Goal: Task Accomplishment & Management: Use online tool/utility

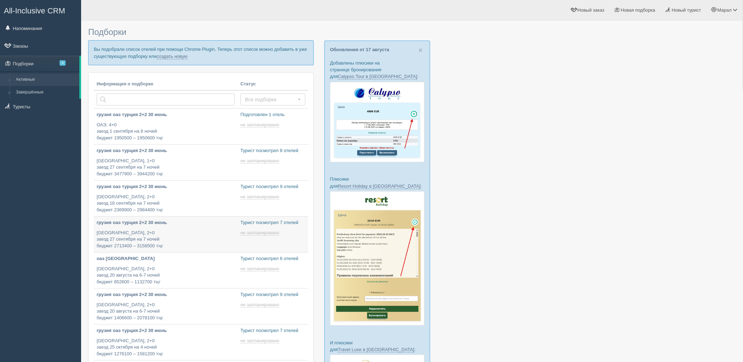
type input "2025-08-18 17:35"
type input "2025-08-18 14:30"
type input "2025-08-18 14:25"
type input "2025-08-18 19:25"
type input "2025-08-18 18:15"
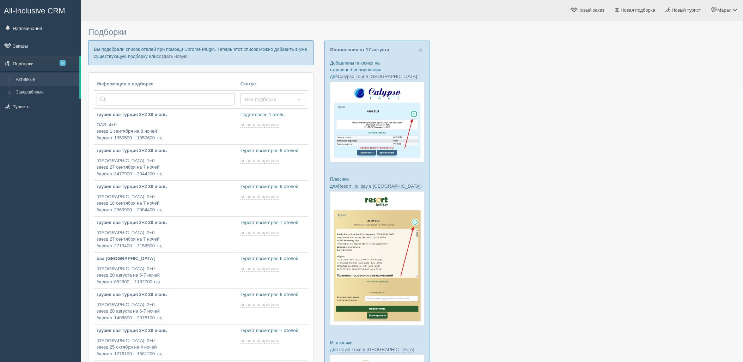
type input "2025-08-18 17:05"
click at [615, 187] on div at bounding box center [412, 273] width 648 height 498
click at [182, 57] on link "создать новую" at bounding box center [172, 57] width 31 height 6
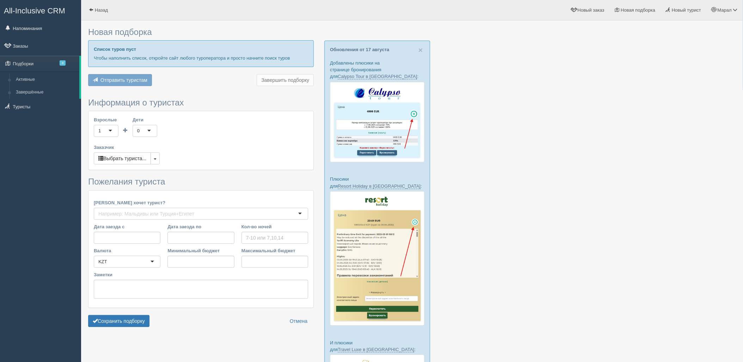
type input "6-7"
type input "1631700"
type input "1999300"
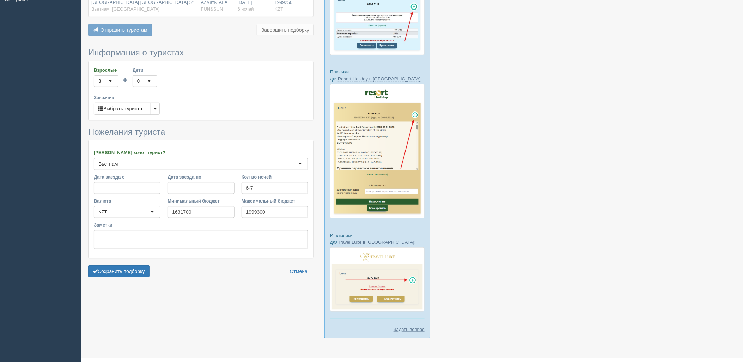
scroll to position [109, 0]
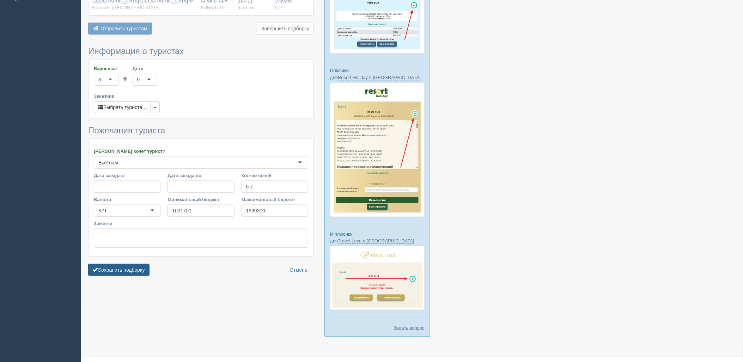
click at [138, 269] on button "Сохранить подборку" at bounding box center [118, 270] width 61 height 12
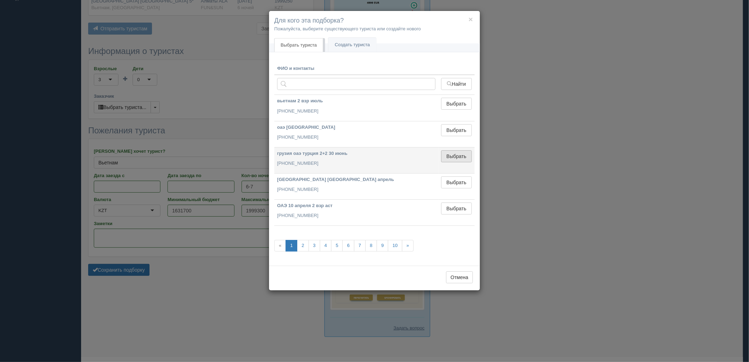
click at [464, 157] on button "Выбрать" at bounding box center [456, 156] width 31 height 12
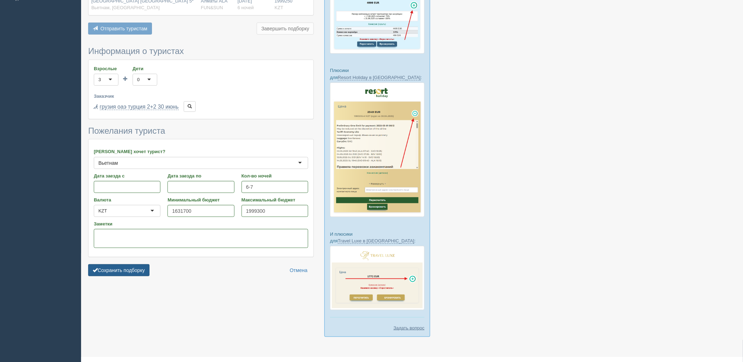
click at [117, 274] on button "Сохранить подборку" at bounding box center [118, 270] width 61 height 12
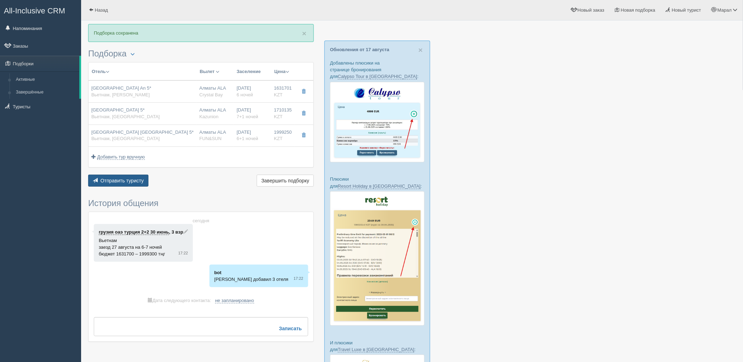
click at [122, 181] on span "Отправить туристу" at bounding box center [121, 181] width 43 height 6
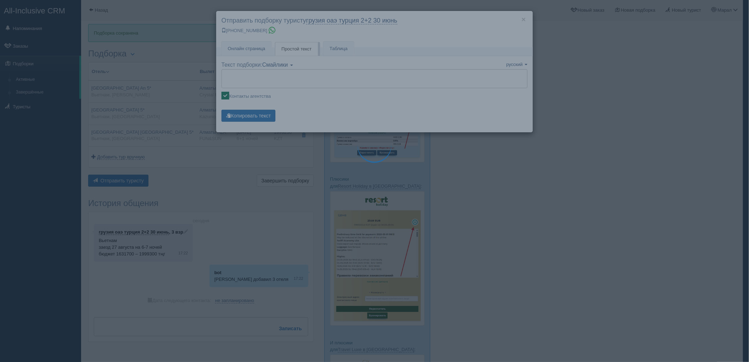
type textarea "🌞 Добрый день! Предлагаем Вам рассмотреть следующие варианты: 🌎 Вьетнам, Хой Ан…"
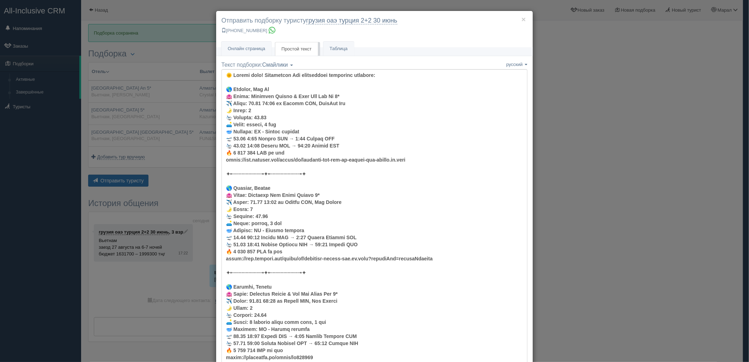
click at [601, 202] on div "× Отправить подборку туристу грузия оаэ турция 2+2 30 июнь +7 701 880 5580 Онла…" at bounding box center [374, 181] width 749 height 362
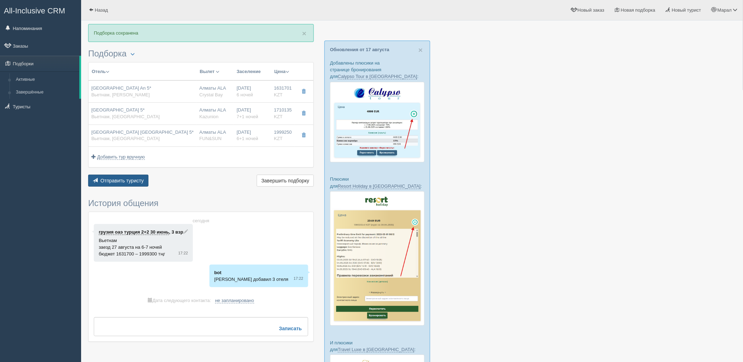
click at [128, 184] on button "Отправить туристу Отправить" at bounding box center [118, 181] width 60 height 12
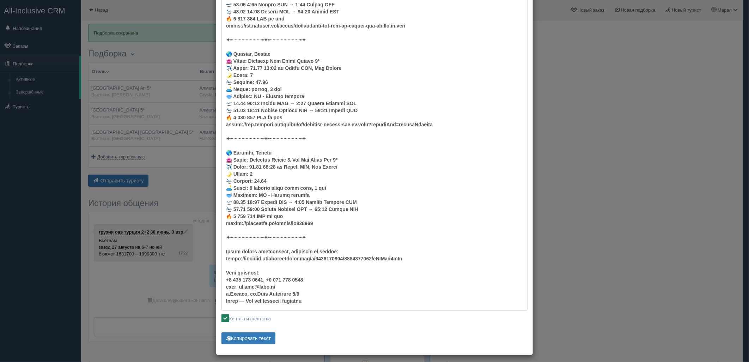
scroll to position [138, 0]
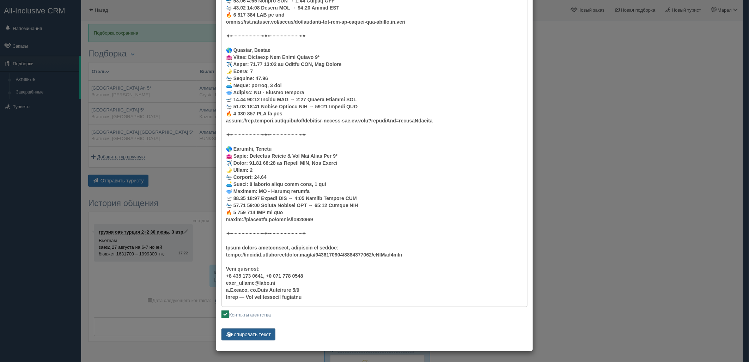
click at [258, 333] on button "Копировать текст" at bounding box center [248, 334] width 54 height 12
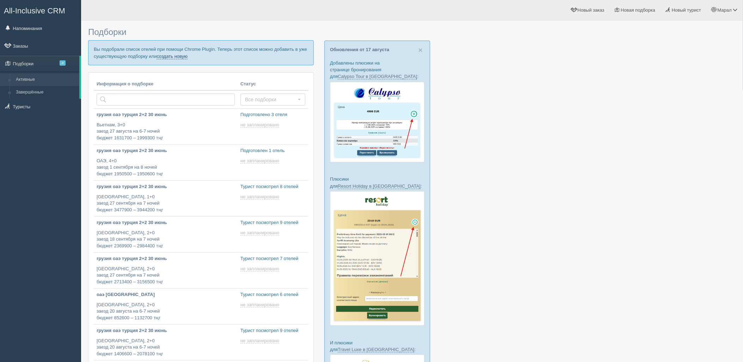
click at [182, 55] on link "создать новую" at bounding box center [172, 57] width 31 height 6
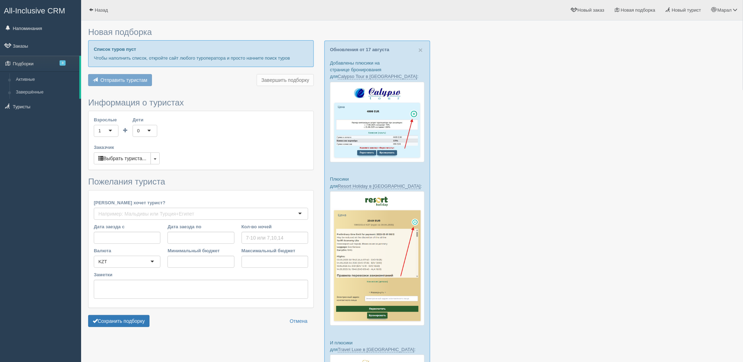
type input "6-7"
type input "2236100"
type input "2414500"
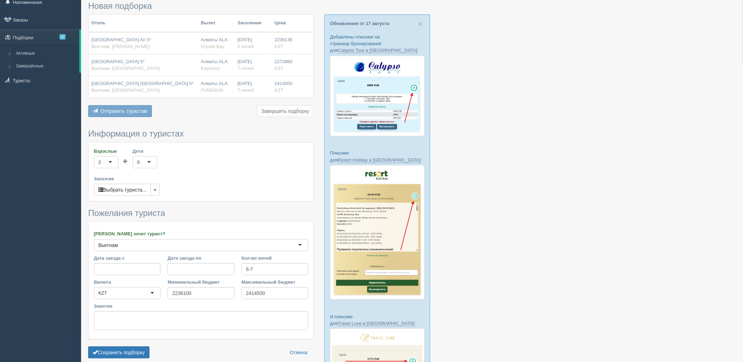
scroll to position [78, 0]
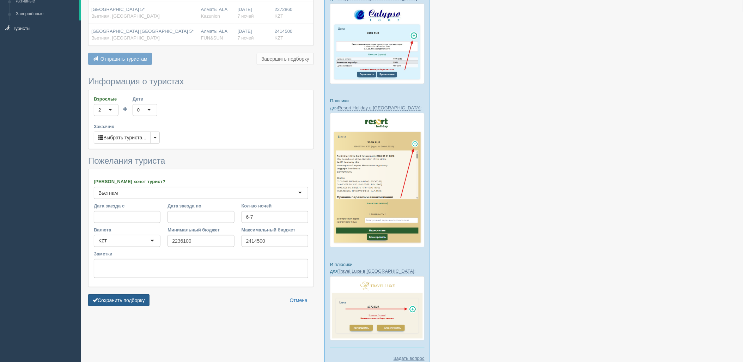
click at [129, 300] on button "Сохранить подборку" at bounding box center [118, 300] width 61 height 12
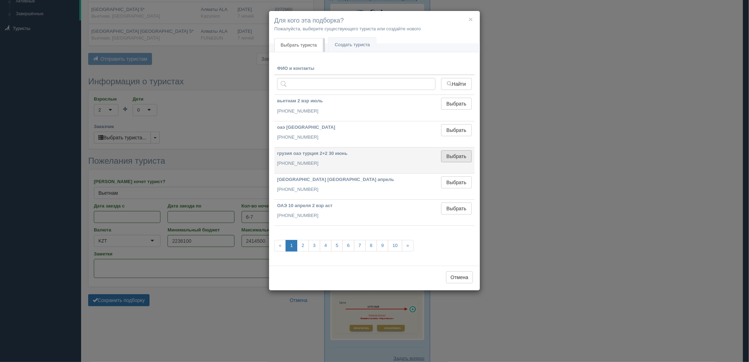
click at [464, 156] on button "Выбрать" at bounding box center [456, 156] width 31 height 12
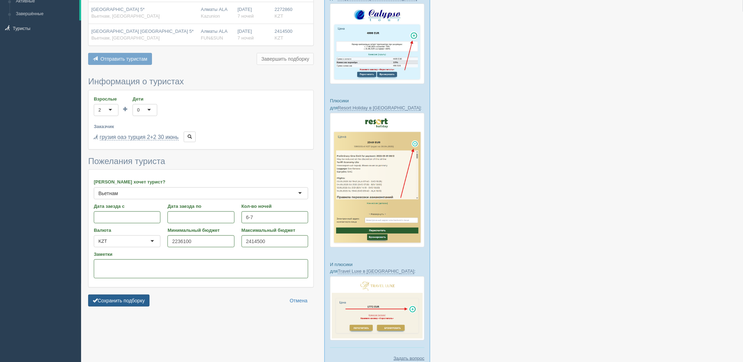
click at [122, 302] on button "Сохранить подборку" at bounding box center [118, 300] width 61 height 12
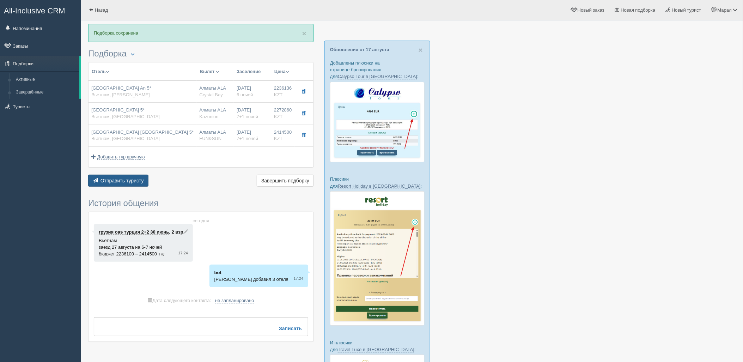
click at [116, 179] on span "Отправить туристу" at bounding box center [121, 181] width 43 height 6
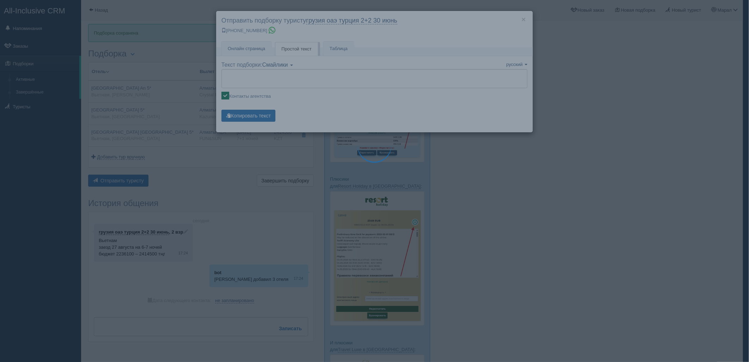
type textarea "🌞 Добрый день! Предлагаем Вам рассмотреть следующие варианты: 🌎 Вьетнам, Хой Ан…"
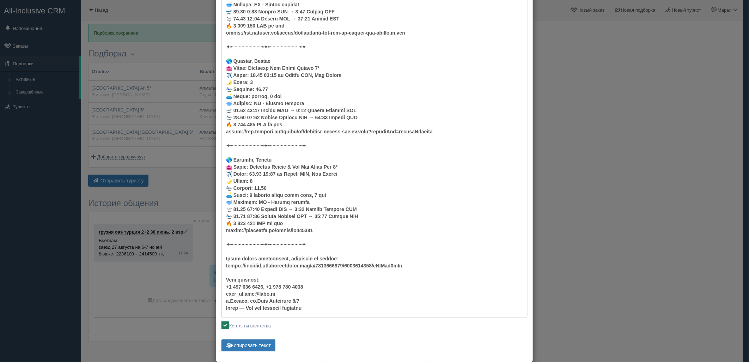
scroll to position [138, 0]
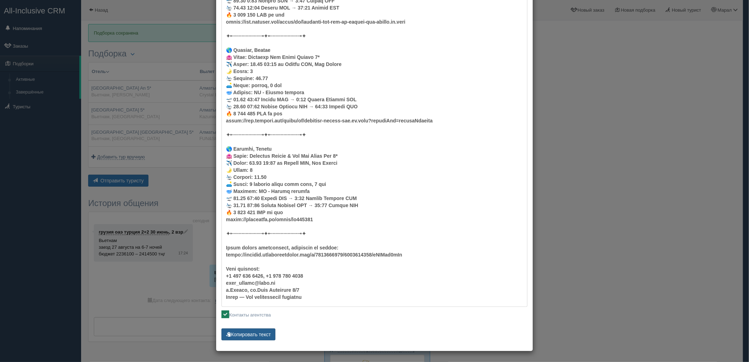
click at [246, 329] on button "Копировать текст" at bounding box center [248, 334] width 54 height 12
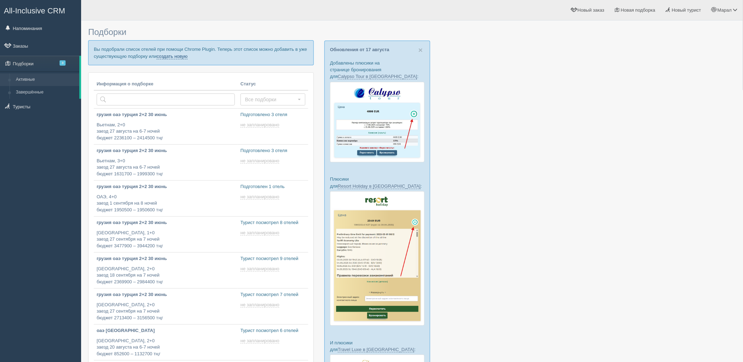
click at [175, 57] on link "создать новую" at bounding box center [172, 57] width 31 height 6
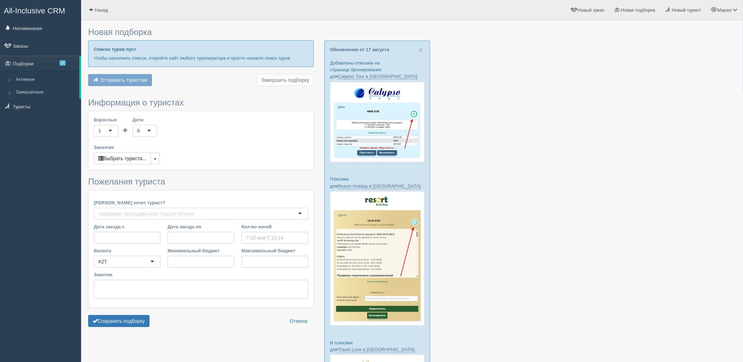
type input "7"
type input "3207600"
type input "4002400"
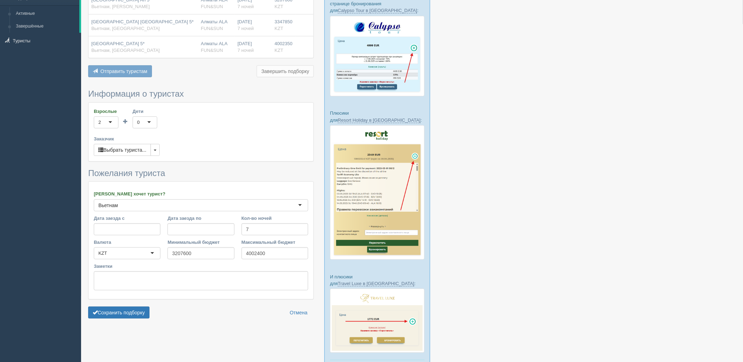
scroll to position [109, 0]
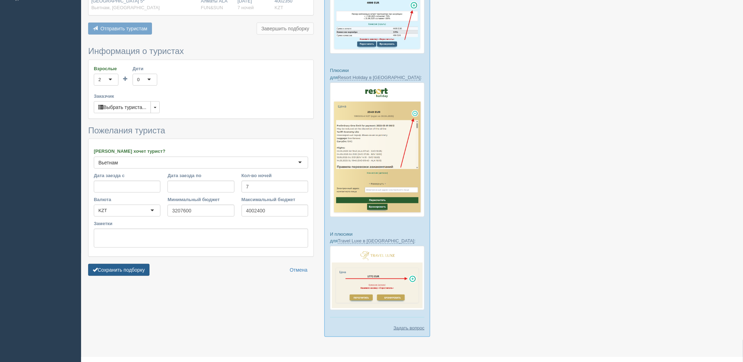
click at [128, 272] on button "Сохранить подборку" at bounding box center [118, 270] width 61 height 12
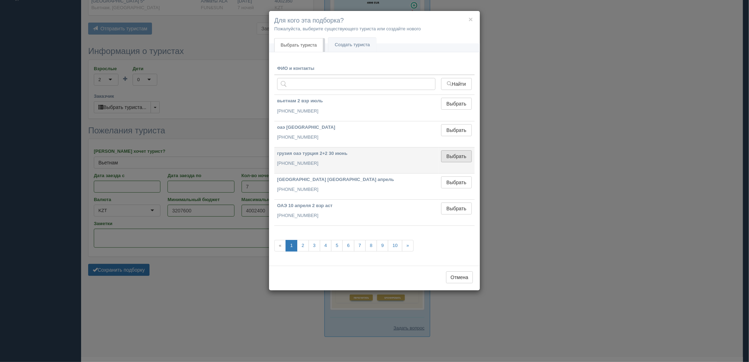
click at [458, 152] on button "Выбрать" at bounding box center [456, 156] width 31 height 12
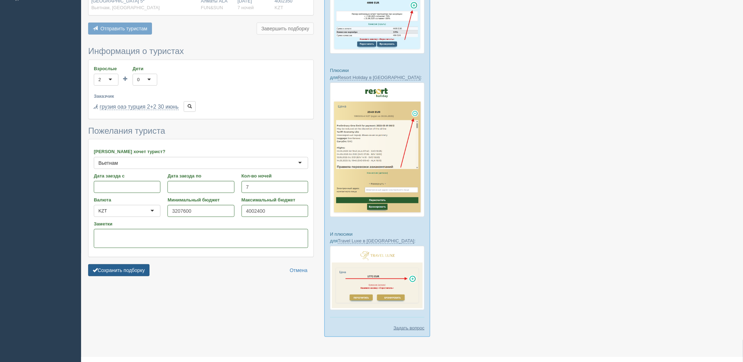
click at [136, 272] on button "Сохранить подборку" at bounding box center [118, 270] width 61 height 12
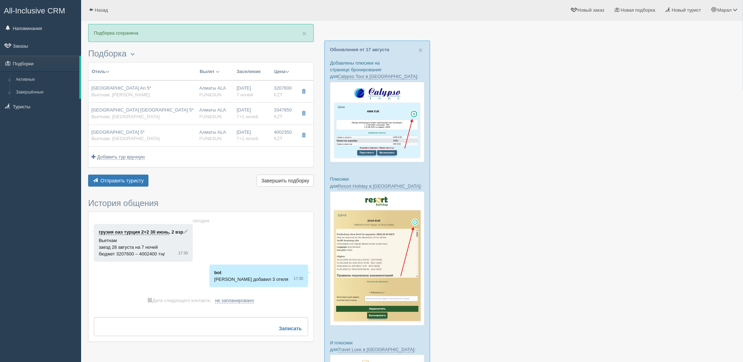
drag, startPoint x: 636, startPoint y: 39, endPoint x: 627, endPoint y: 40, distance: 9.2
click at [636, 39] on div at bounding box center [412, 238] width 648 height 428
click at [118, 181] on span "Отправить туристу" at bounding box center [121, 181] width 43 height 6
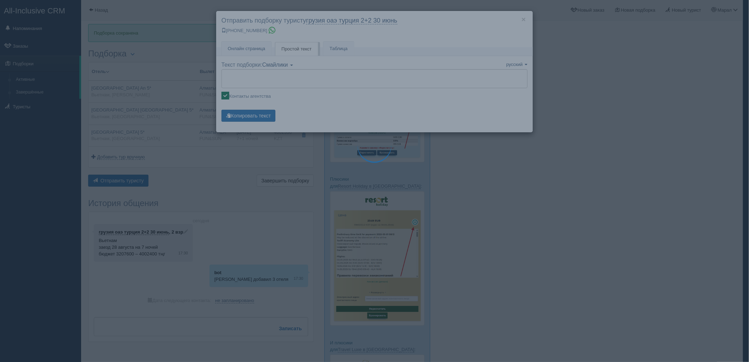
type textarea "🌞 Добрый день! Предлагаем Вам рассмотреть следующие варианты: 🌎 Вьетнам, Хой Ан…"
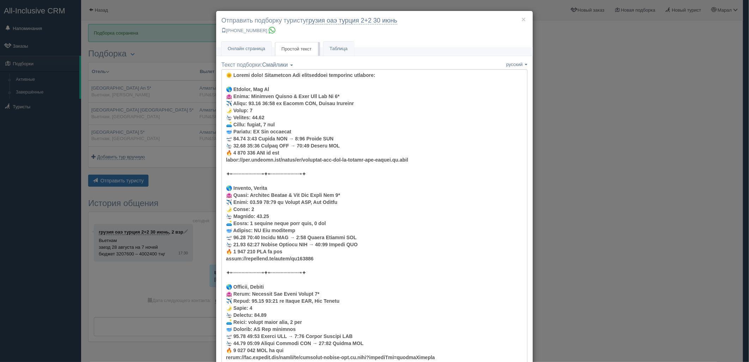
scroll to position [138, 0]
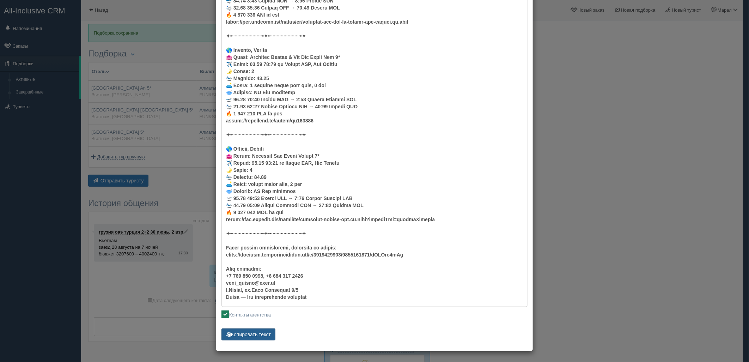
click at [256, 330] on button "Копировать текст" at bounding box center [248, 334] width 54 height 12
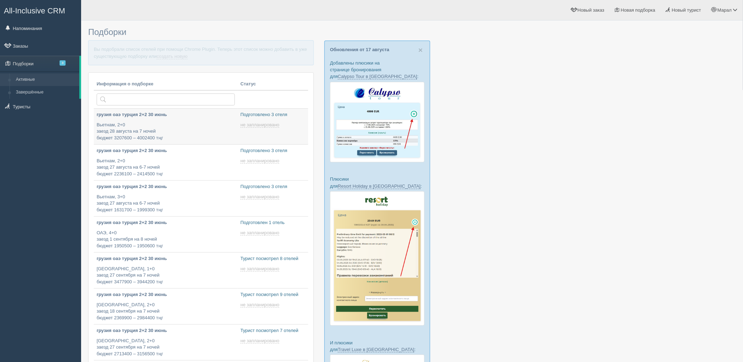
type input "2025-08-18 18:30"
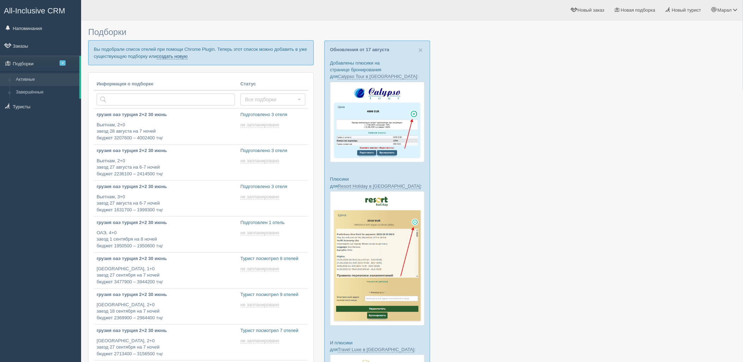
click at [167, 55] on link "создать новую" at bounding box center [172, 57] width 31 height 6
type input "2025-08-18 18:20"
type input "2025-08-18 17:35"
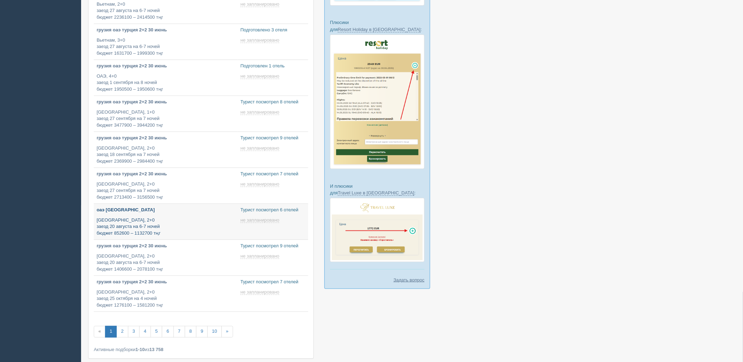
type input "2025-08-18 14:25"
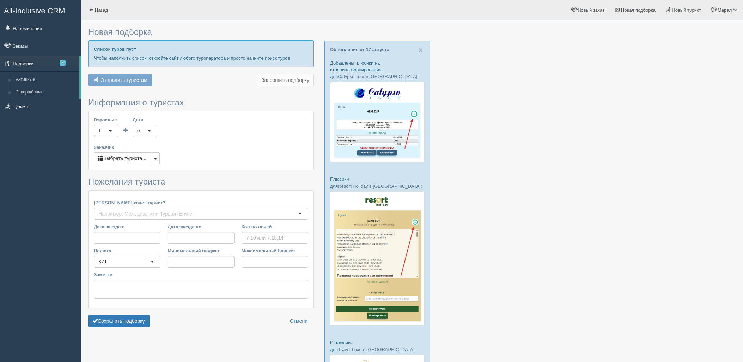
scroll to position [109, 0]
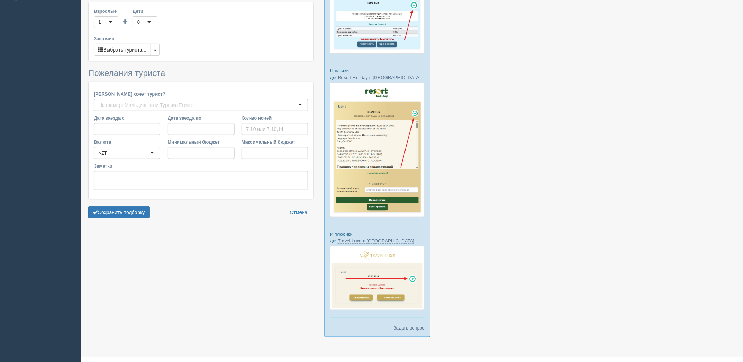
type input "7-8"
type input "2323700"
type input "2702700"
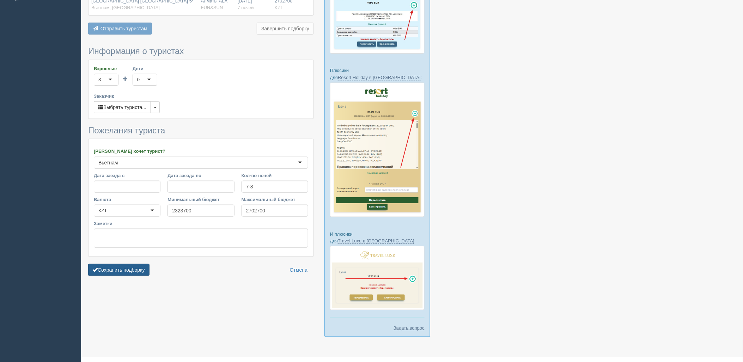
drag, startPoint x: 139, startPoint y: 267, endPoint x: 287, endPoint y: 259, distance: 148.3
click at [138, 267] on button "Сохранить подборку" at bounding box center [118, 270] width 61 height 12
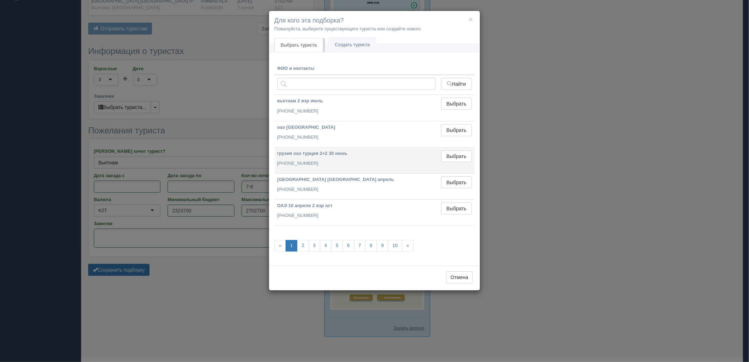
click at [468, 170] on td "Выбрать Выбран" at bounding box center [456, 160] width 36 height 26
click at [466, 159] on button "Выбрать" at bounding box center [456, 156] width 31 height 12
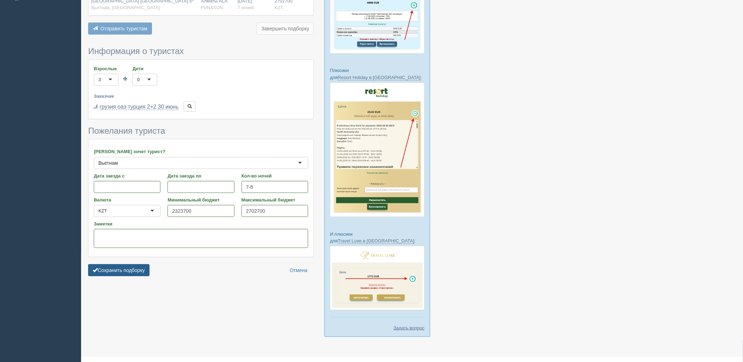
click at [123, 268] on button "Сохранить подборку" at bounding box center [118, 270] width 61 height 12
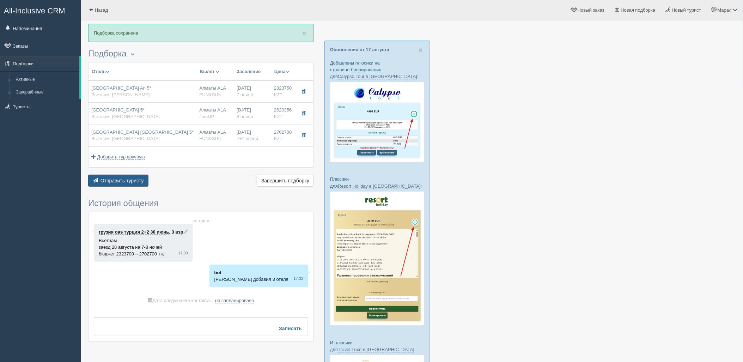
click at [124, 177] on button "Отправить туристу Отправить" at bounding box center [118, 181] width 60 height 12
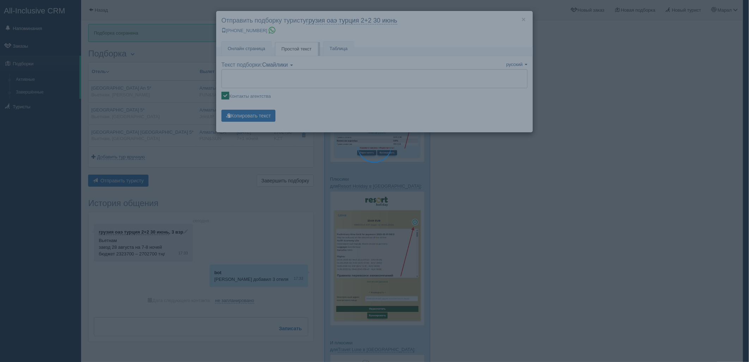
type textarea "🌞 Добрый день! Предлагаем Вам рассмотреть следующие варианты: 🌎 Вьетнам, Хой Ан…"
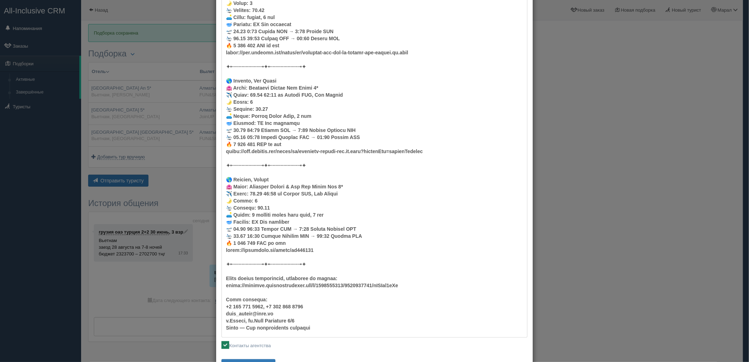
scroll to position [138, 0]
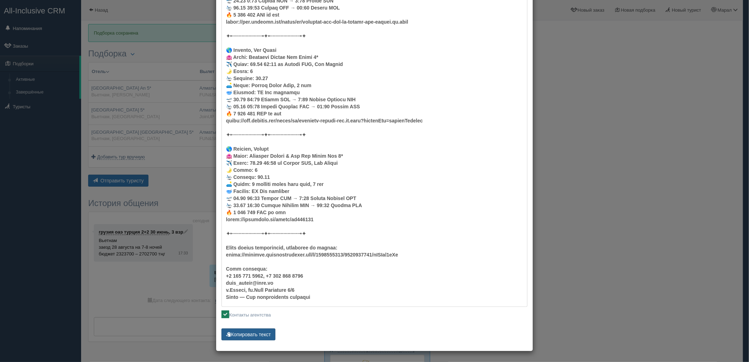
click at [251, 336] on button "Копировать текст" at bounding box center [248, 334] width 54 height 12
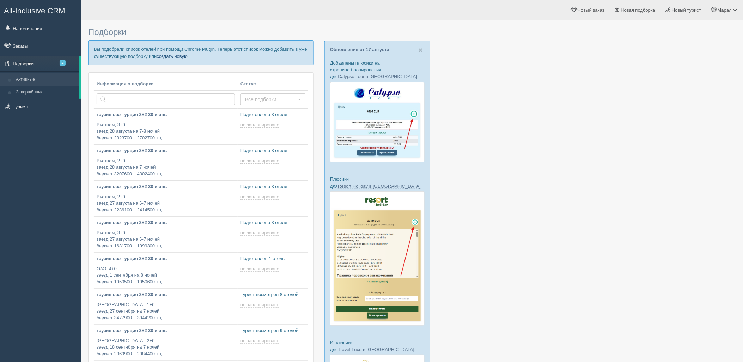
click at [175, 55] on link "создать новую" at bounding box center [172, 57] width 31 height 6
type input "2025-08-18 18:30"
type input "2025-08-18 18:20"
type input "2025-08-18 15:25"
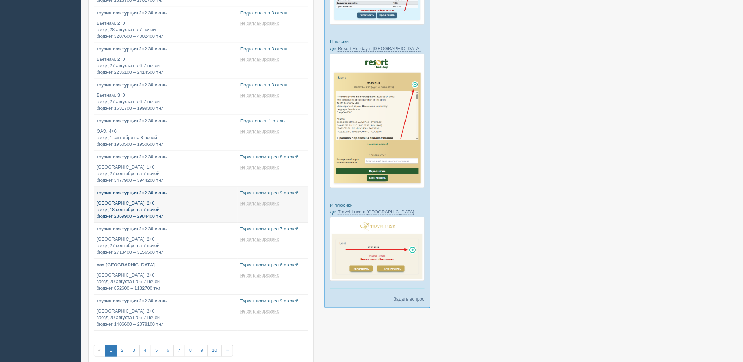
type input "2025-08-18 14:50"
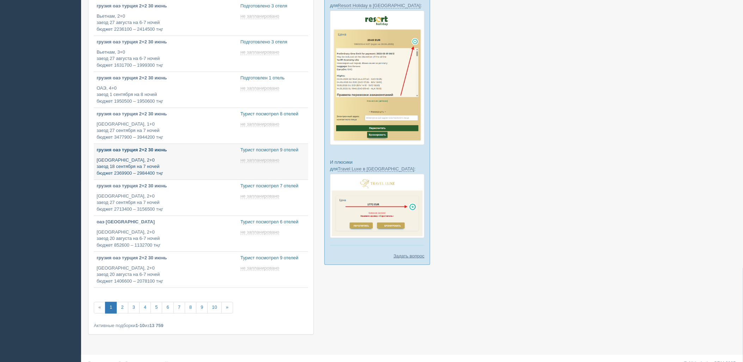
scroll to position [193, 0]
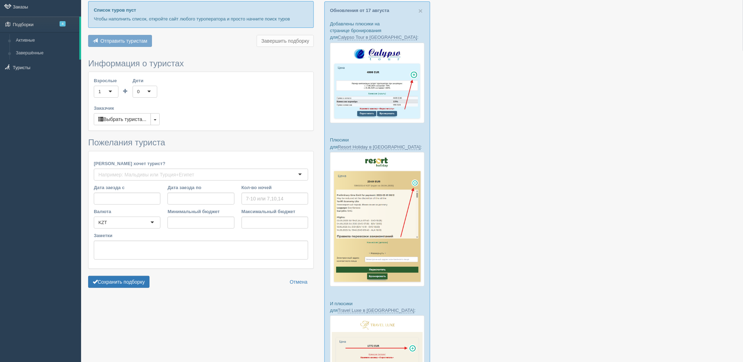
type input "7"
type input "4646900"
type input "7420300"
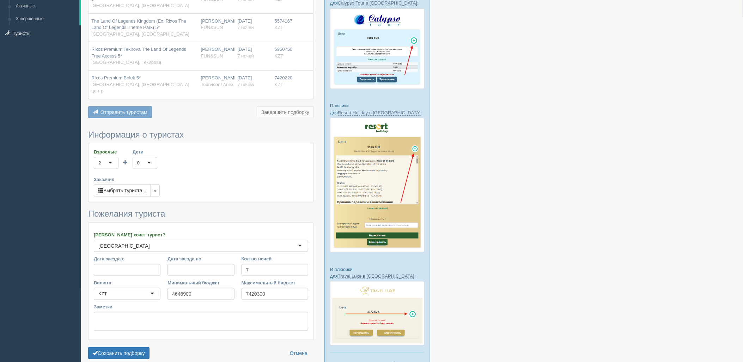
scroll to position [109, 0]
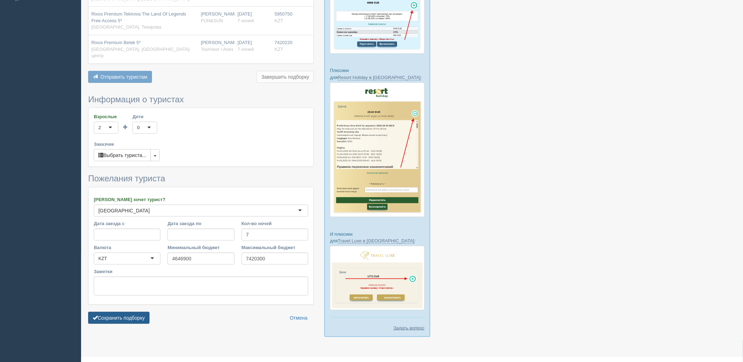
click at [120, 312] on button "Сохранить подборку" at bounding box center [118, 318] width 61 height 12
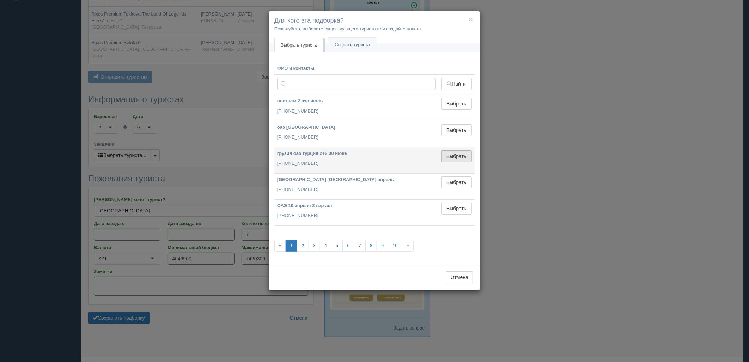
click at [453, 153] on button "Выбрать" at bounding box center [456, 156] width 31 height 12
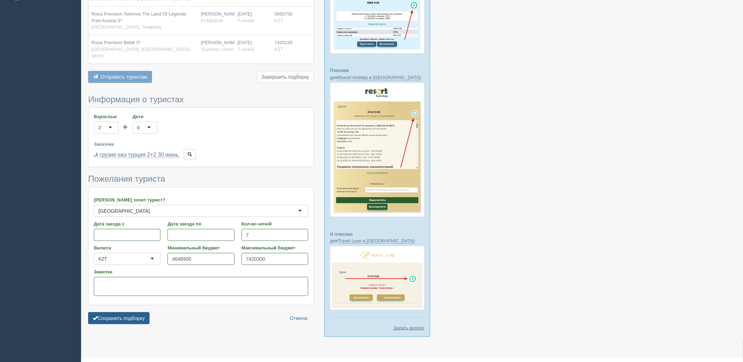
click at [124, 312] on button "Сохранить подборку" at bounding box center [118, 318] width 61 height 12
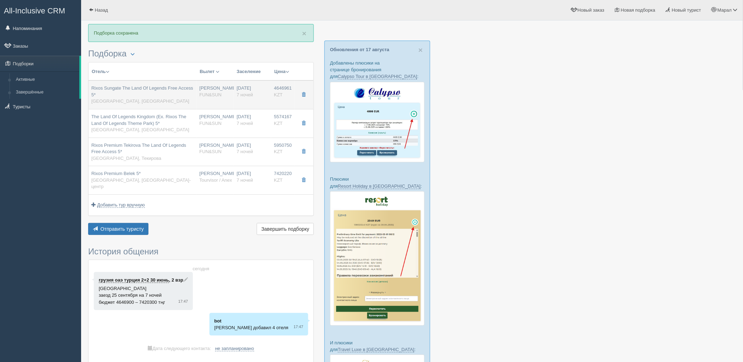
click at [187, 96] on div "Rixos Sungate The Land Of Legends Free Access 5* Турция, Бельдиби" at bounding box center [142, 95] width 103 height 20
type input "Rixos Sungate The Land Of Legends Free Access 5*"
type input "https://www.booking.com/hotel/tr/rixos-sungate.ru.html?aid=357028&label=bin859j…"
type input "[GEOGRAPHIC_DATA]"
type input "Бельдиби"
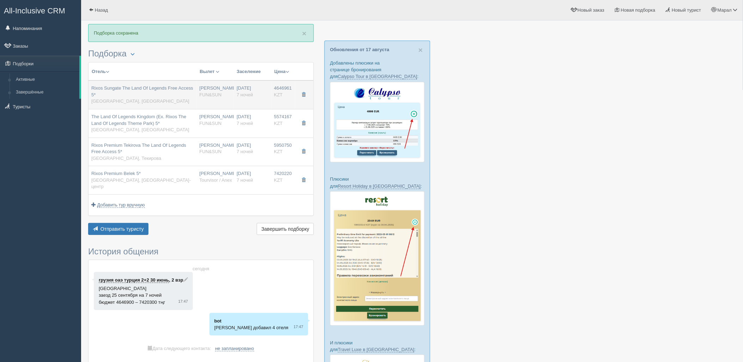
type input "4646961.00"
type input "2325088.00"
type input "[PERSON_NAME]"
type input "25.09.2025"
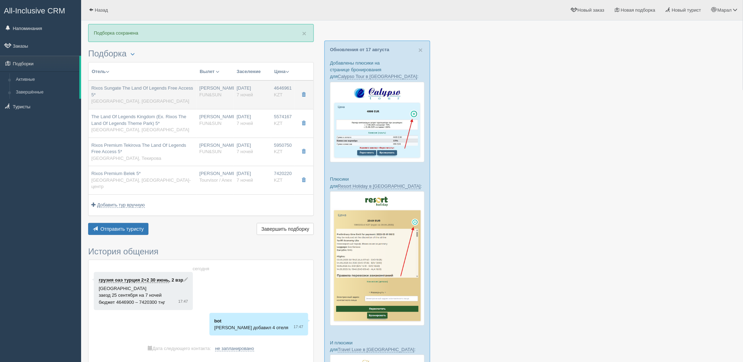
type input "07:05"
type input "10:25"
type input "Air Astana"
type input "02.10.2025"
type input "11:25"
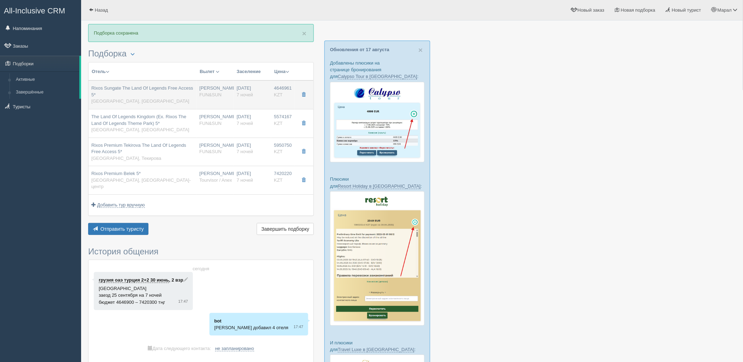
type input "18:15"
type input "7"
type input "standard land view"
type input "UAI - Ультра Все Включено"
type input "FUN&SUN"
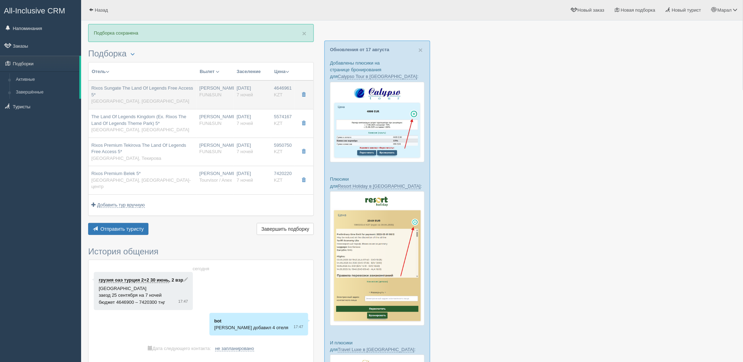
type input "https://tourvisor.ru/countries#!/hotel=rixos-sungate"
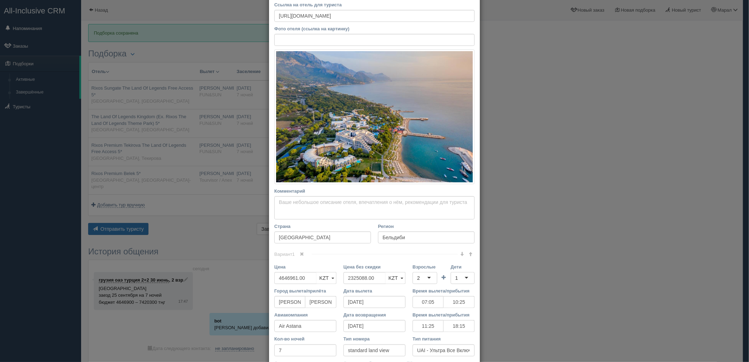
scroll to position [135, 0]
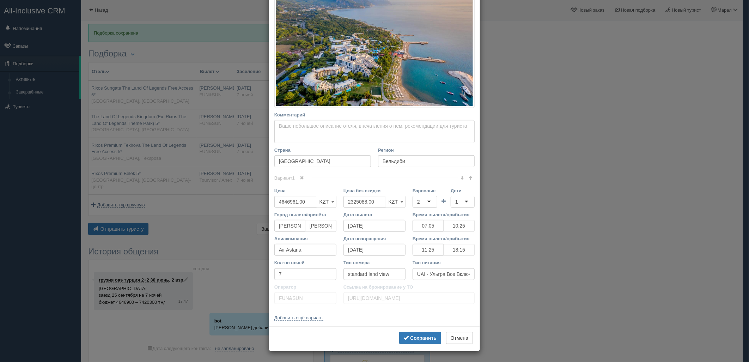
drag, startPoint x: 467, startPoint y: 198, endPoint x: 467, endPoint y: 202, distance: 4.6
click at [467, 199] on div "1" at bounding box center [463, 202] width 24 height 12
drag, startPoint x: 369, startPoint y: 200, endPoint x: 325, endPoint y: 207, distance: 44.5
click at [325, 207] on div "Цена 4646961.00 KZT USD EUR KZT KZT USD EUR Цена без скидки 2325088.00 KZT USD …" at bounding box center [374, 199] width 207 height 24
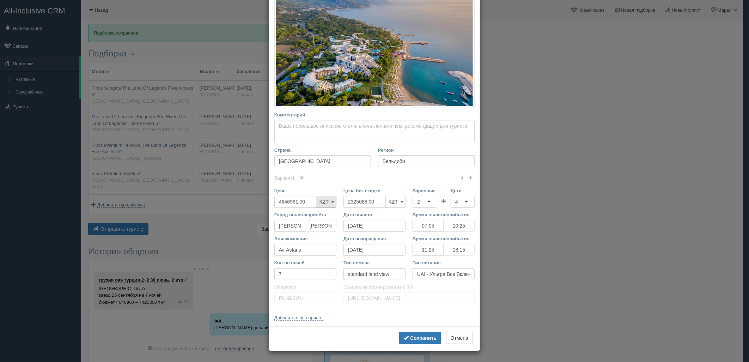
drag, startPoint x: 372, startPoint y: 198, endPoint x: 325, endPoint y: 207, distance: 48.4
click at [325, 207] on div "Цена 4646961.00 KZT USD EUR KZT KZT USD EUR Цена без скидки 2325088.00 KZT USD …" at bounding box center [374, 199] width 207 height 24
click at [421, 337] on b "Сохранить" at bounding box center [423, 338] width 26 height 6
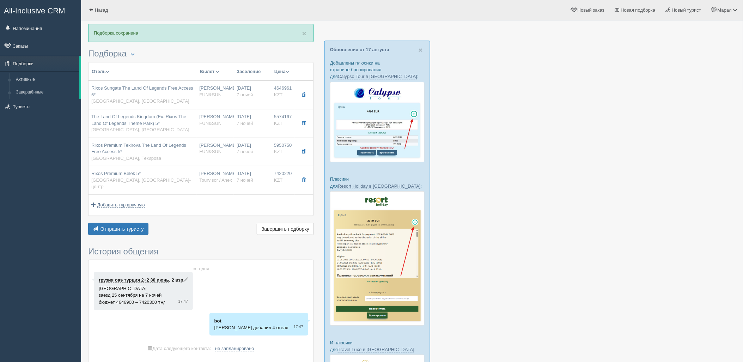
click at [178, 123] on div "The Land Of Legends Kingdom (Ex. Rixos The Land Of Legends Theme Park) 5* Турци…" at bounding box center [142, 124] width 103 height 20
type input "The Land Of Legends Kingdom (Ex. Rixos The Land Of Legends Theme Park) 5*"
type input "https://www.booking.com/hotel/tr/the-land-of-legends-theme-park.ru.html"
type textarea "Изысканный отель The Land of Legends by Rixos World Parks & Entertainment удобн…"
type input "Кадрие"
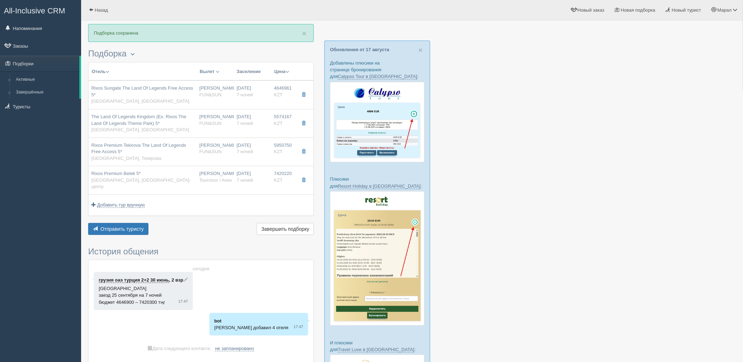
type input "5574167.00"
type input "2788691.00"
type input "07:05"
type input "10:25"
type input "11:25"
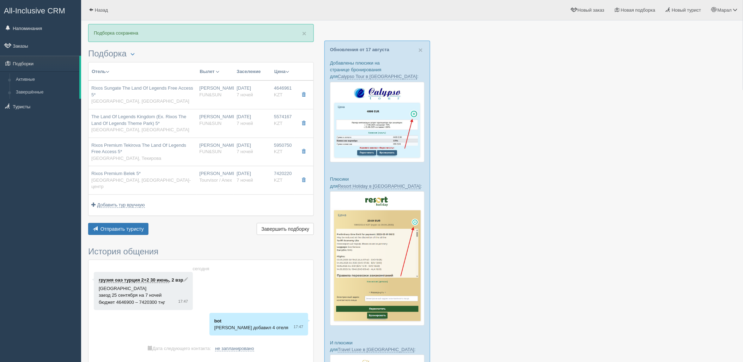
type input "18:15"
type input "deluxe"
type input "AI - Все Включено"
type input "https://tourvisor.ru/countries#!/hotel=rixos-the-land-of-legends"
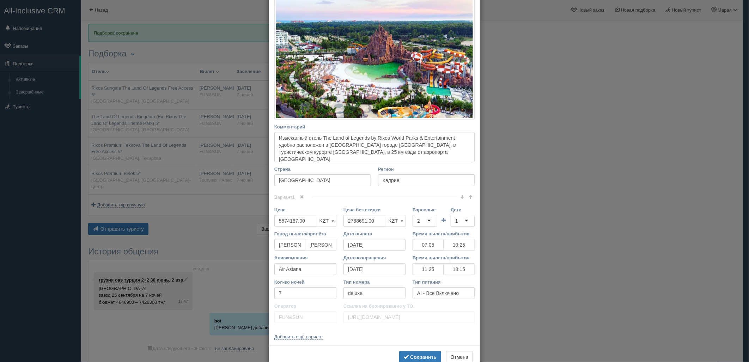
scroll to position [117, 0]
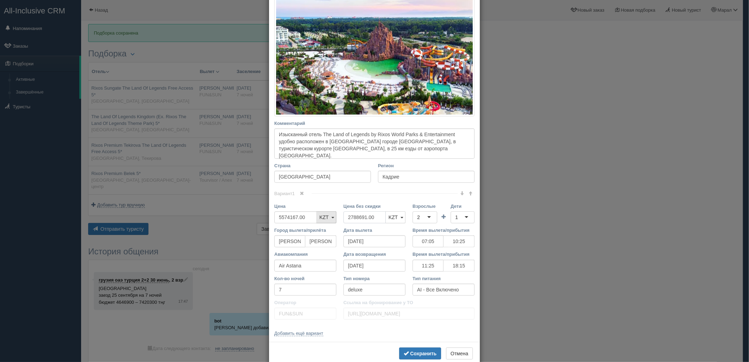
drag, startPoint x: 373, startPoint y: 218, endPoint x: 330, endPoint y: 217, distance: 42.3
click at [321, 217] on div "Цена 5574167.00 KZT USD EUR KZT KZT USD EUR Цена без скидки 2788691.00 KZT USD …" at bounding box center [374, 215] width 207 height 24
click at [457, 215] on div "1" at bounding box center [463, 217] width 24 height 12
drag, startPoint x: 426, startPoint y: 353, endPoint x: 331, endPoint y: 252, distance: 139.0
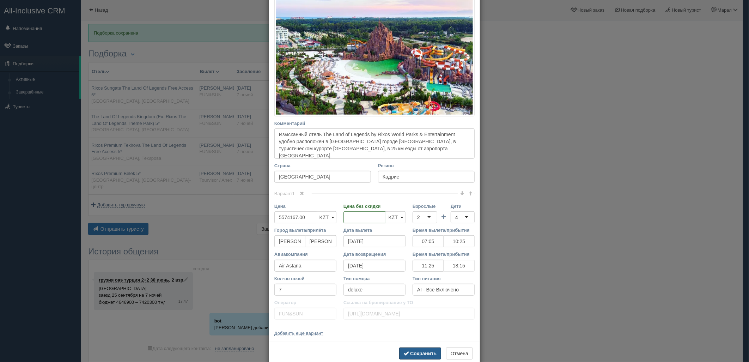
click at [426, 353] on b "Сохранить" at bounding box center [423, 354] width 26 height 6
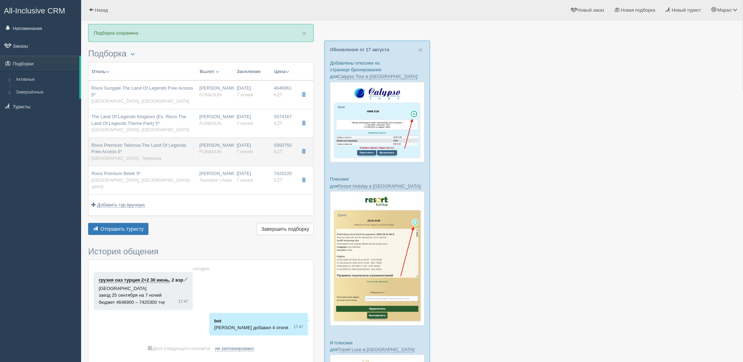
click at [232, 156] on td "Нурсултан Назарбаев NQZ FUN&SUN" at bounding box center [215, 152] width 37 height 29
type input "Rixos Premium Tekirova The Land Of Legends Free Access 5*"
type input "https://tophotels.ru/hotel/al396"
type input "Текирова"
type input "5950750.00"
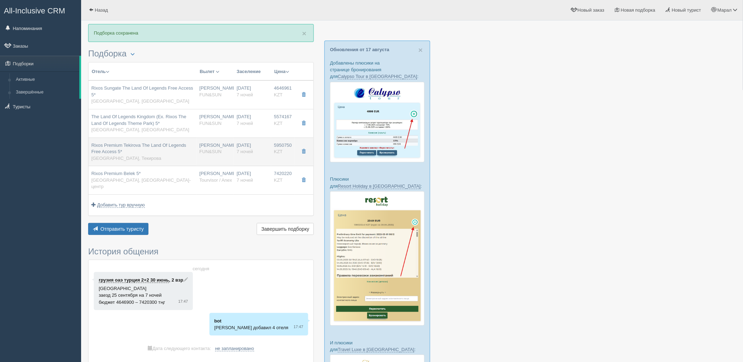
type input "2973875.00"
type input "07:05"
type input "10:25"
type input "11:25"
type input "18:15"
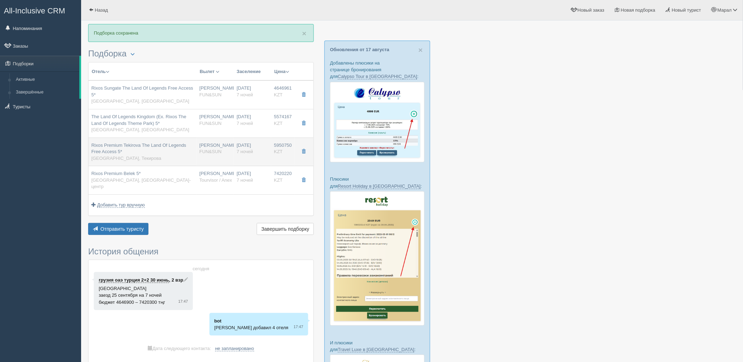
type input "deluxe land view"
type input "https://tourvisor.ru/countries#!/hotel=rixos-tekirova"
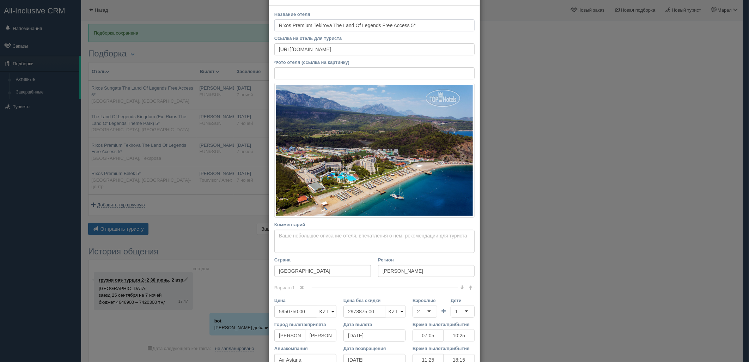
scroll to position [39, 0]
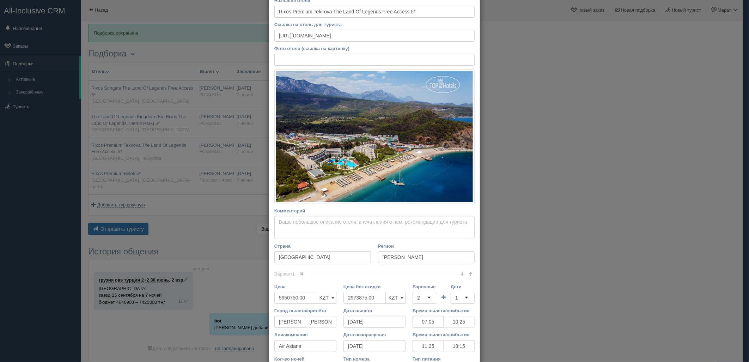
drag, startPoint x: 321, startPoint y: 300, endPoint x: 311, endPoint y: 300, distance: 9.9
click at [311, 300] on div "Цена 5950750.00 KZT USD EUR KZT KZT USD EUR Цена без скидки 2973875.00 KZT USD …" at bounding box center [374, 295] width 207 height 24
click at [463, 298] on div "1" at bounding box center [463, 298] width 24 height 12
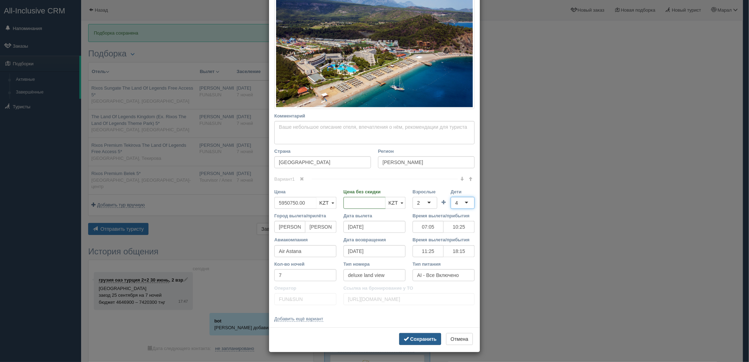
scroll to position [135, 0]
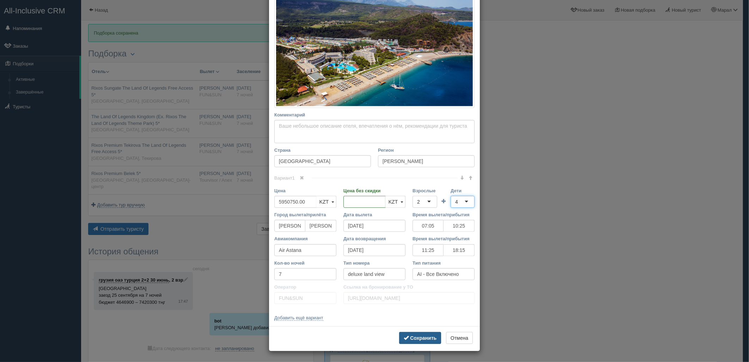
click at [422, 336] on b "Сохранить" at bounding box center [423, 338] width 26 height 6
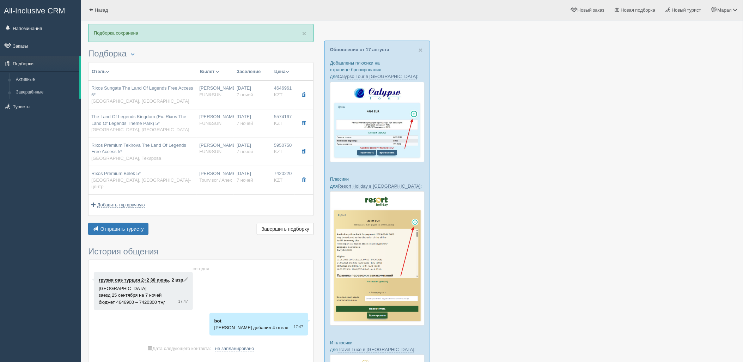
click at [203, 164] on td "Нурсултан Назарбаев NQZ FUN&SUN" at bounding box center [215, 152] width 37 height 29
type input "07:05"
type input "10:25"
type input "11:25"
type input "18:15"
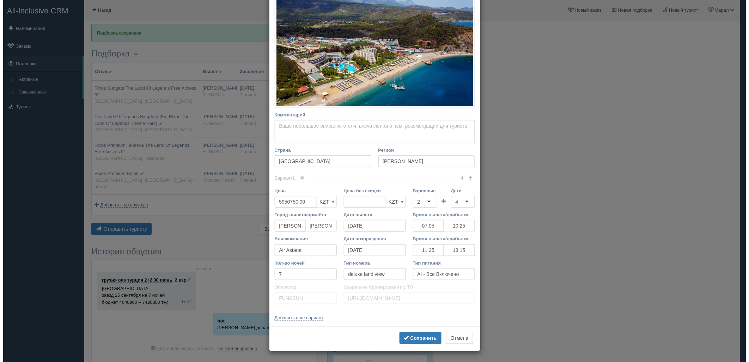
scroll to position [0, 0]
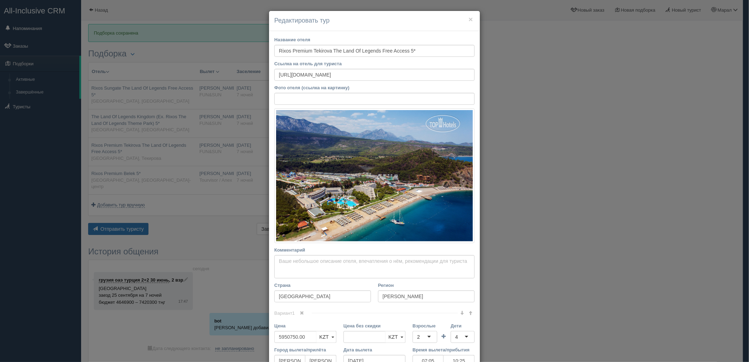
click at [202, 173] on div "× Редактировать тур Название отеля Rixos Premium Tekirova The Land Of Legends F…" at bounding box center [374, 181] width 749 height 362
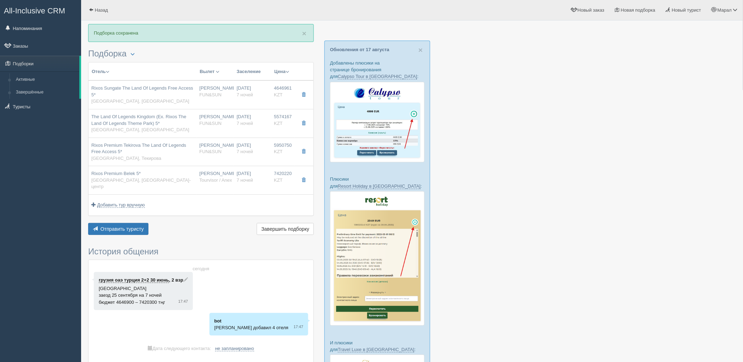
click at [202, 173] on div "Нурсултан Назарбаев NQZ Tourvisor / Anex" at bounding box center [216, 176] width 32 height 13
type input "Rixos Premium Belek 5*"
type input "https://tophotels.ru/hotel/al17371"
type input "Белек-центр"
type input "7420220.00"
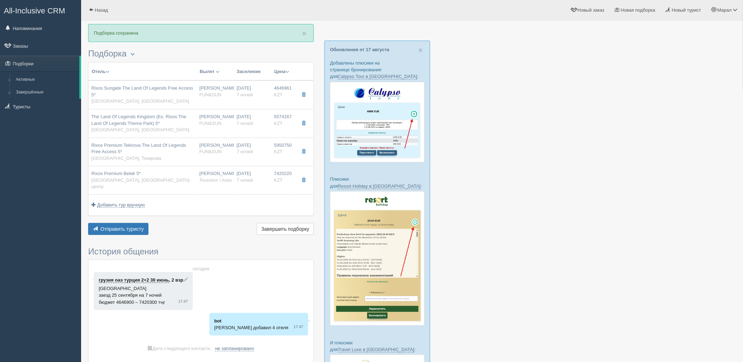
type input "3710110.00"
type input "19.09.2025"
type input "05:50"
type input "09:15"
type input "26.09.2025"
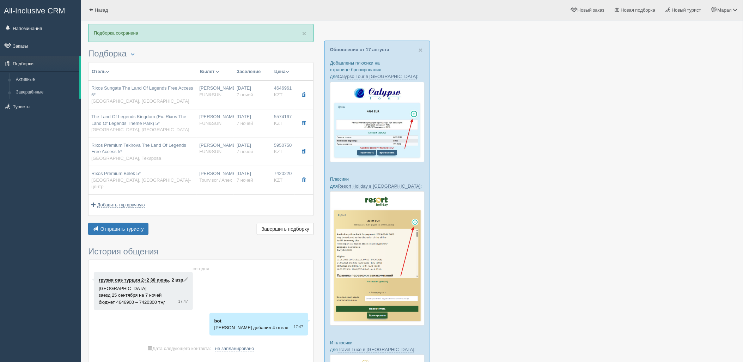
type input "10:50"
type input "17:40"
type input "deluxe garden view"
type input "UAI - Ультра Все Включено"
type input "Tourvisor / Anex"
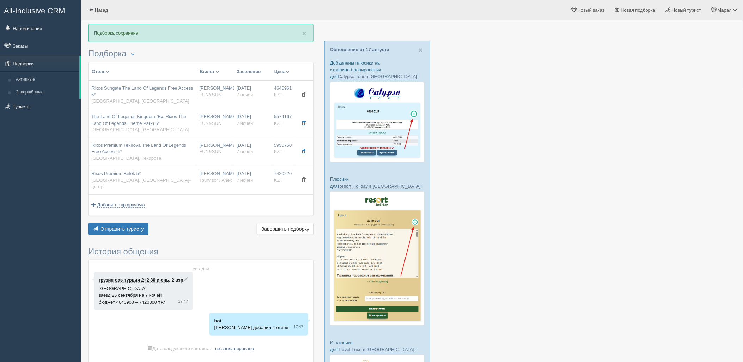
type input "https://tourvisor.ru/countries#!/hotel=rixos-hotel-premium-belek"
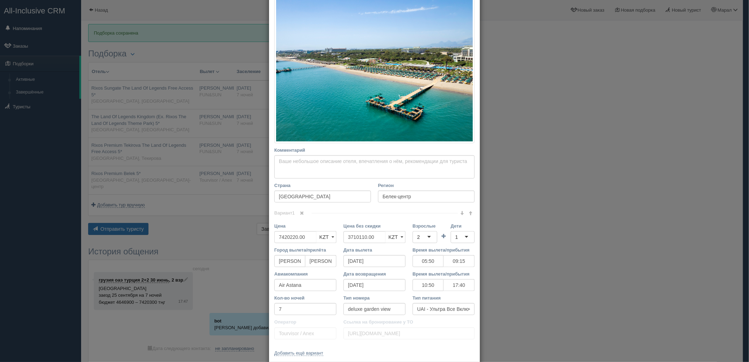
scroll to position [135, 0]
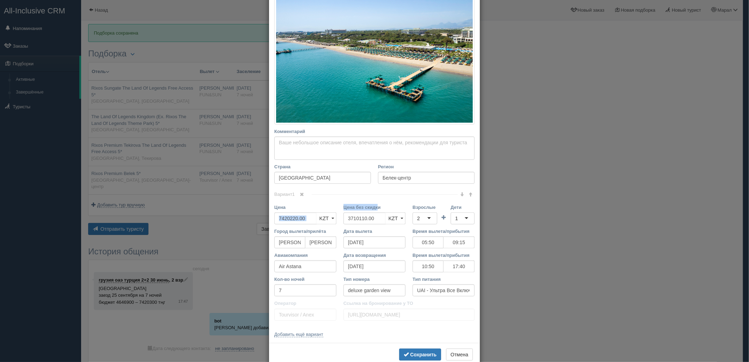
drag, startPoint x: 375, startPoint y: 205, endPoint x: 375, endPoint y: 212, distance: 7.1
click at [318, 208] on div "Цена 7420220.00 KZT USD EUR KZT KZT USD EUR Цена без скидки 3710110.00 KZT USD …" at bounding box center [374, 216] width 207 height 24
drag, startPoint x: 376, startPoint y: 220, endPoint x: 334, endPoint y: 220, distance: 41.3
click at [334, 220] on div "Цена 7420220.00 KZT USD EUR KZT KZT USD EUR Цена без скидки 3710110.00 KZT USD …" at bounding box center [374, 216] width 207 height 24
click at [459, 217] on div "1" at bounding box center [463, 218] width 24 height 12
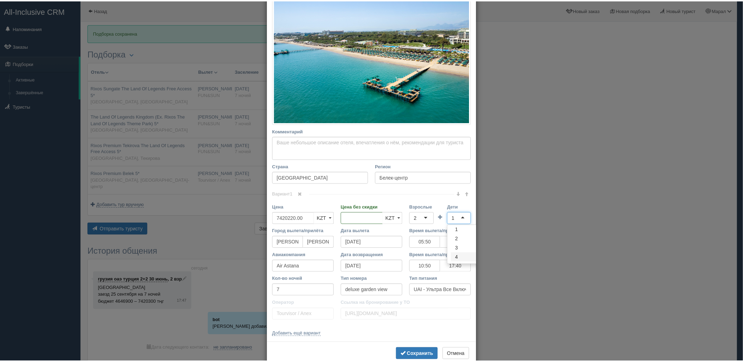
scroll to position [0, 0]
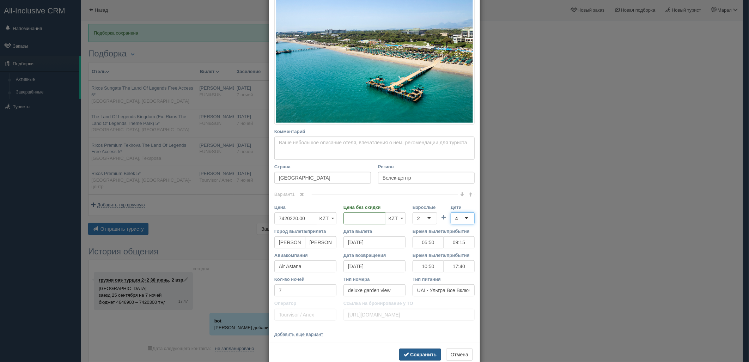
click at [425, 356] on b "Сохранить" at bounding box center [423, 355] width 26 height 6
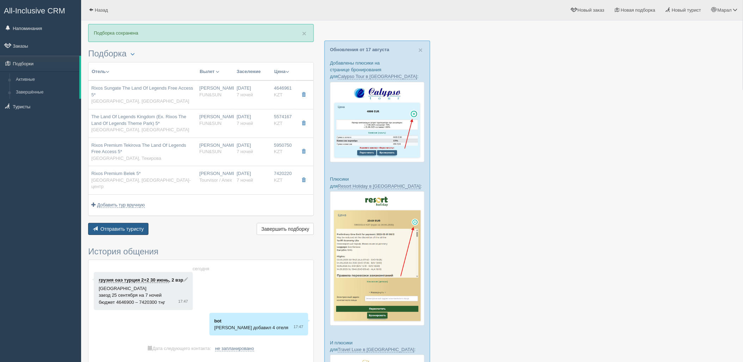
click at [125, 226] on span "Отправить туристу" at bounding box center [121, 229] width 43 height 6
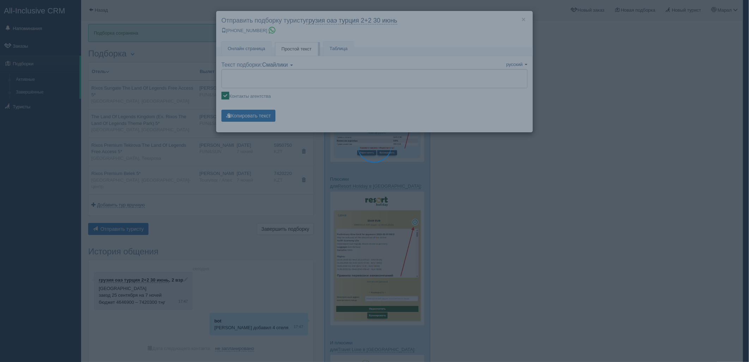
type textarea "🌞 Добрый день! Предлагаем Вам рассмотреть следующие варианты: 🌎 Турция, Бельдиб…"
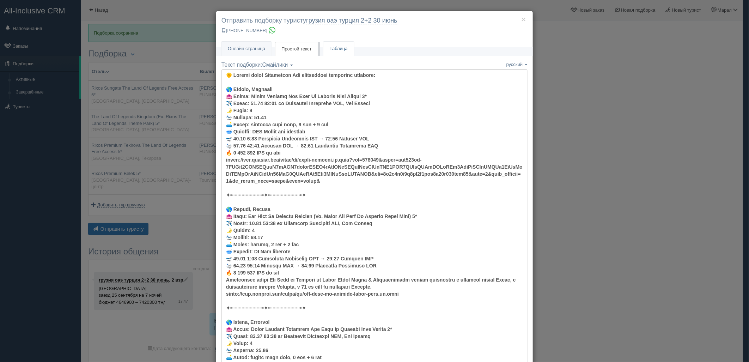
click at [329, 47] on link "Таблица" at bounding box center [338, 49] width 31 height 14
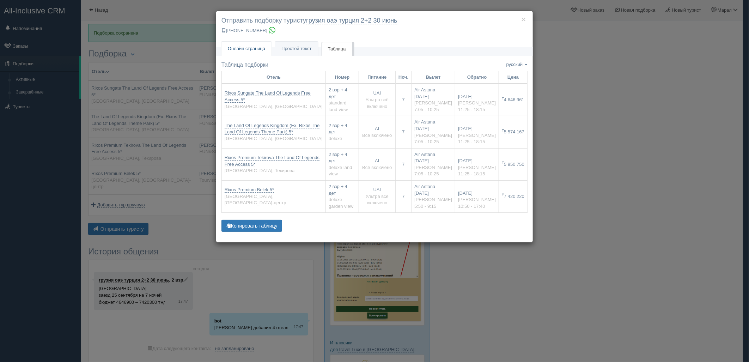
click at [254, 44] on link "Онлайн страница Онлайн" at bounding box center [246, 49] width 50 height 14
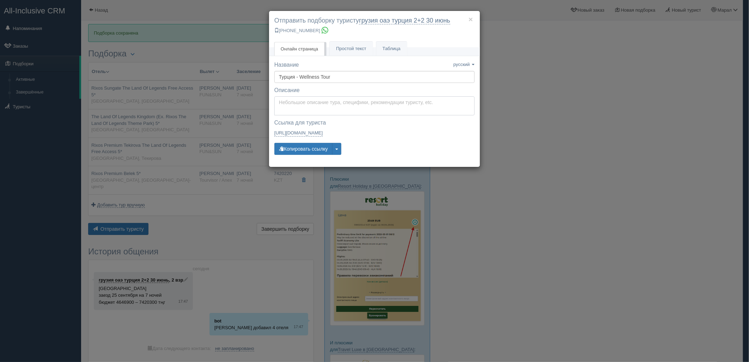
type textarea "Здравствуйте! Ниже представлены варианты туров для Вас. Для просмотра описания …"
click at [315, 101] on textarea "Здравствуйте! Ниже представлены варианты туров для Вас. Для просмотра описания …" at bounding box center [374, 105] width 200 height 19
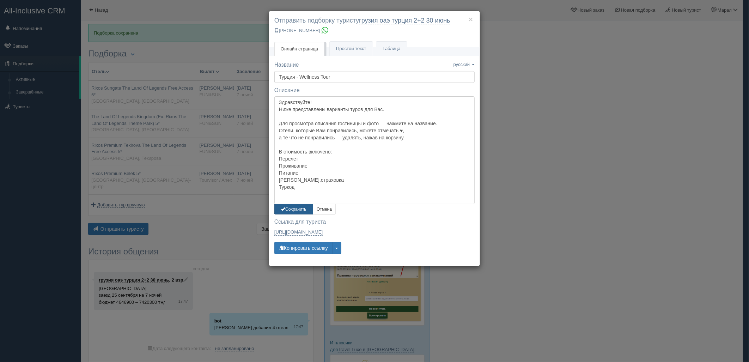
click at [298, 205] on button "Сохранить" at bounding box center [293, 209] width 39 height 10
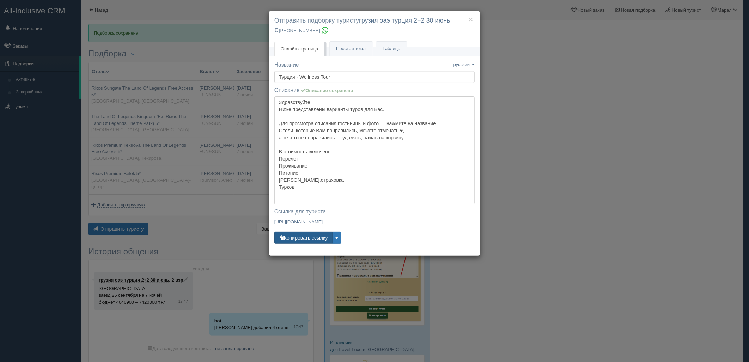
click at [295, 237] on button "Копировать ссылку" at bounding box center [303, 238] width 58 height 12
drag, startPoint x: 712, startPoint y: 173, endPoint x: 641, endPoint y: 30, distance: 160.7
click at [711, 173] on div "× Отправить подборку туристу грузия оаэ [GEOGRAPHIC_DATA] 2+2 [DATE] [PHONE_NUM…" at bounding box center [374, 181] width 749 height 362
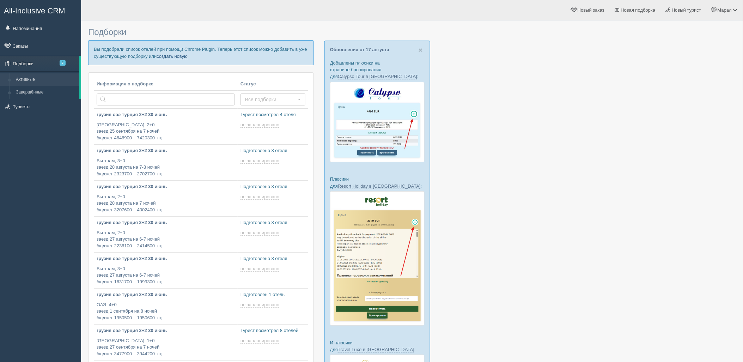
click at [165, 57] on link "создать новую" at bounding box center [172, 57] width 31 height 6
type input "[DATE] 18:45"
type input "[DATE] 18:30"
type input "[DATE] 18:20"
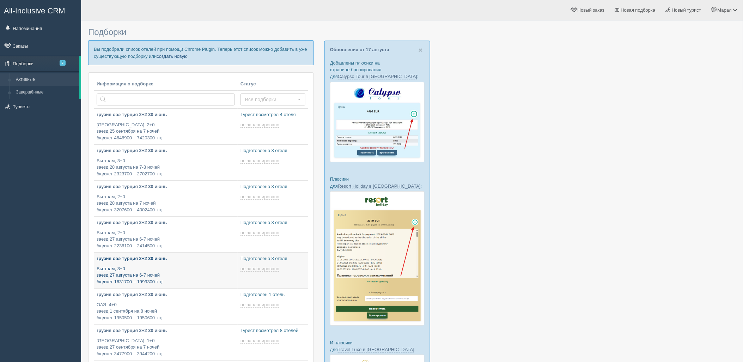
scroll to position [117, 0]
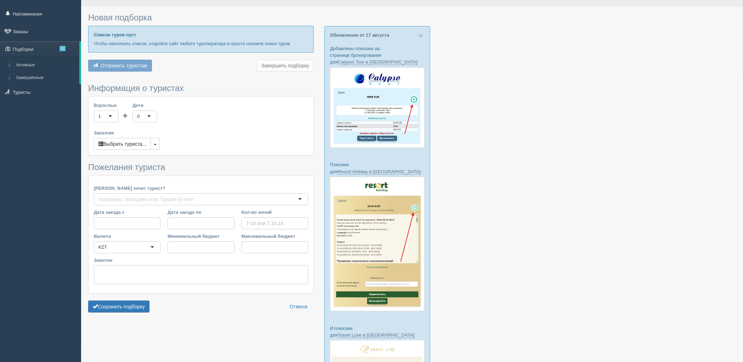
type input "6"
type input "1637100"
type input "1997200"
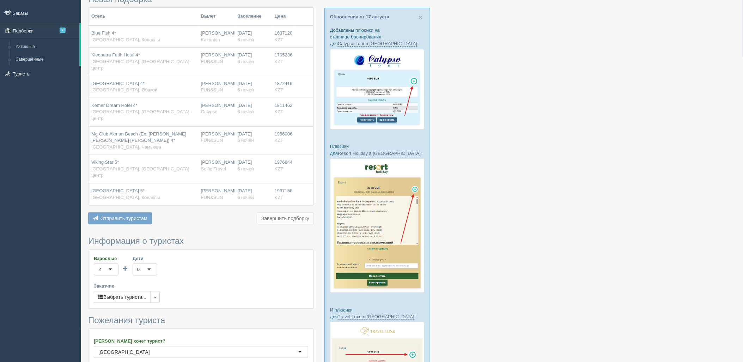
scroll to position [153, 0]
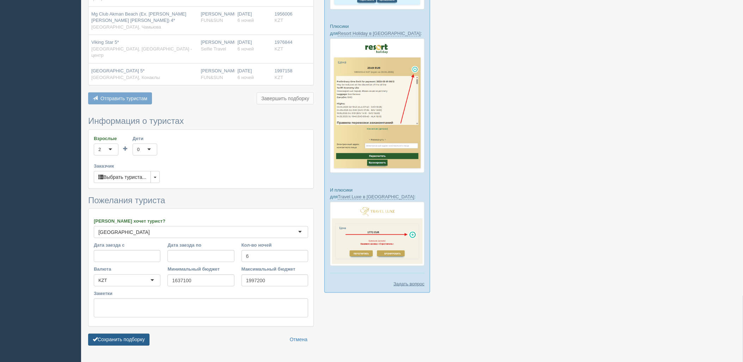
click at [137, 334] on button "Сохранить подборку" at bounding box center [118, 340] width 61 height 12
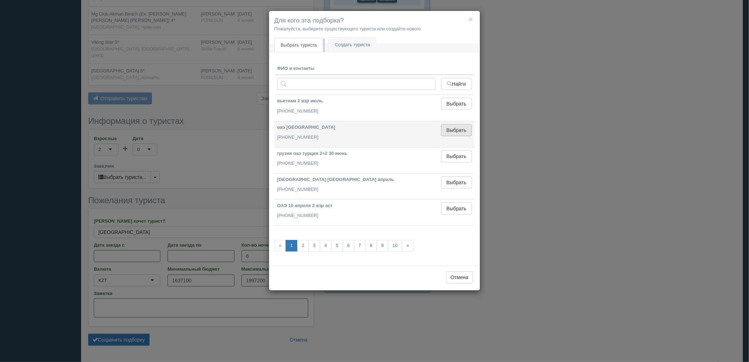
click at [461, 131] on button "Выбрать" at bounding box center [456, 130] width 31 height 12
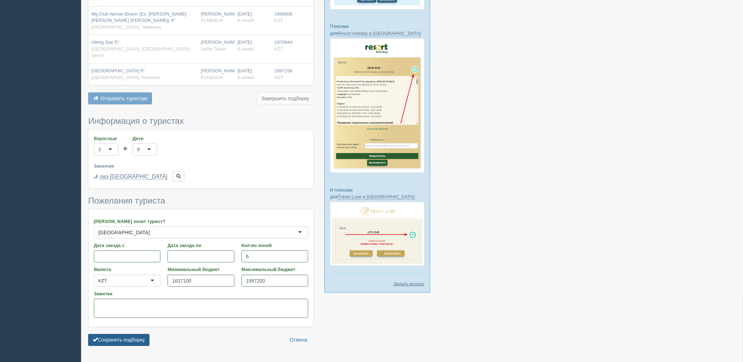
click at [134, 334] on button "Сохранить подборку" at bounding box center [118, 340] width 61 height 12
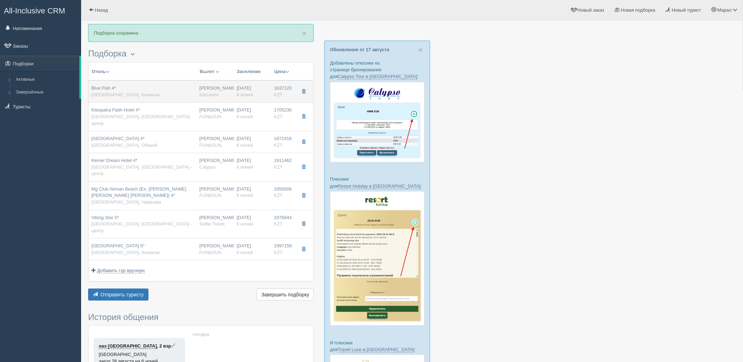
click at [158, 97] on div "Blue Fish 4* [GEOGRAPHIC_DATA], [GEOGRAPHIC_DATA]" at bounding box center [142, 91] width 103 height 13
type input "Blue Fish 4*"
type input "https://tophotels.ru/hotel/al11985"
type input "Турция"
type input "Конаклы"
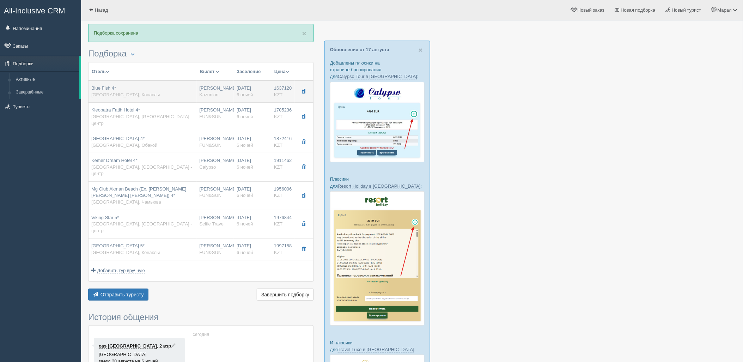
type input "1637120.00"
type input "818560.00"
type input "[PERSON_NAME]"
type input "Анталия AYT"
type input "10:20"
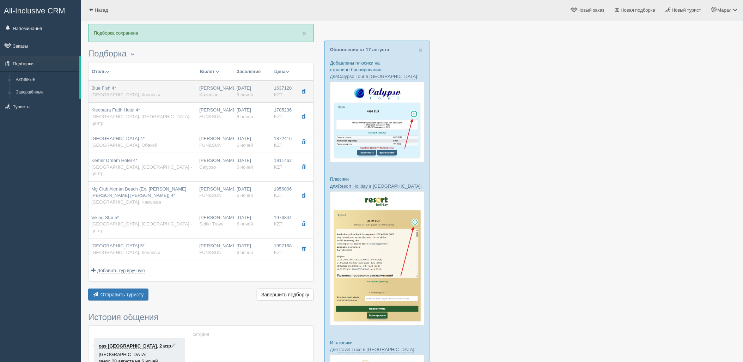
type input "13:20"
type input "Sunday Airlines"
type input "14:00"
type input "20:30"
type input "6"
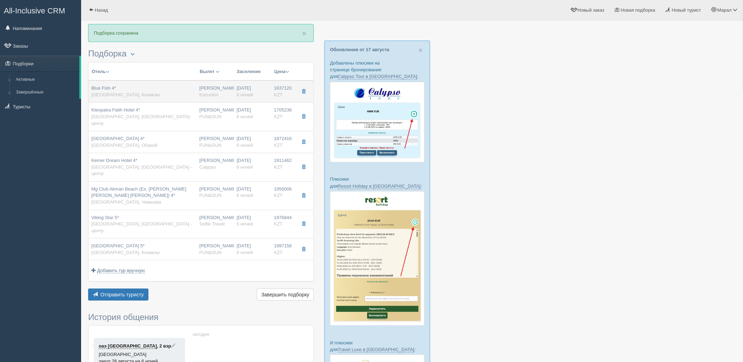
type input "standard"
type input "AI - Все Включено"
type input "Kazunion"
type input "https://tourvisor.ru/countries#!/hotel=blue-fish"
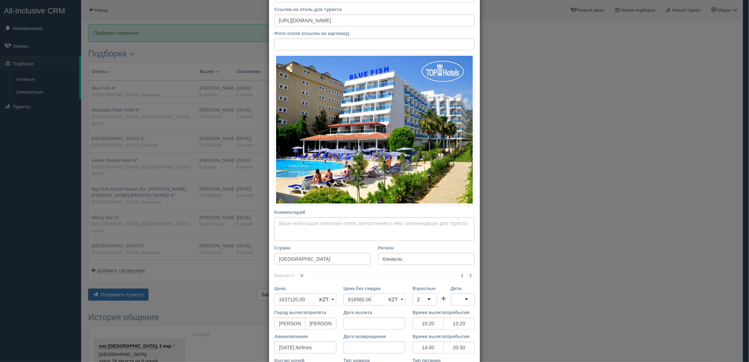
scroll to position [122, 0]
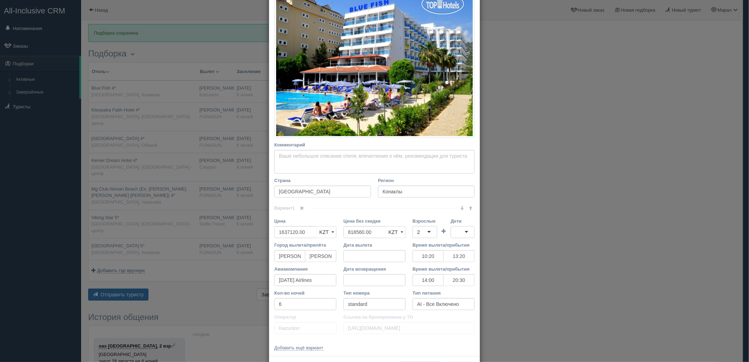
drag, startPoint x: 378, startPoint y: 224, endPoint x: 370, endPoint y: 232, distance: 11.0
click at [373, 228] on div "Цена без скидки 818560.00 KZT USD EUR KZT KZT USD EUR" at bounding box center [374, 228] width 62 height 20
drag, startPoint x: 370, startPoint y: 232, endPoint x: 319, endPoint y: 233, distance: 51.2
click at [314, 233] on div "Цена 1637120.00 KZT USD EUR KZT KZT USD EUR Цена без скидки 818560.00 KZT USD E…" at bounding box center [374, 230] width 207 height 24
click at [425, 232] on div "2" at bounding box center [425, 232] width 25 height 12
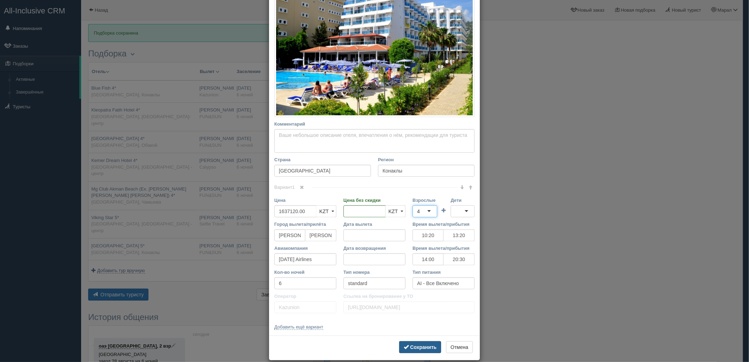
scroll to position [152, 0]
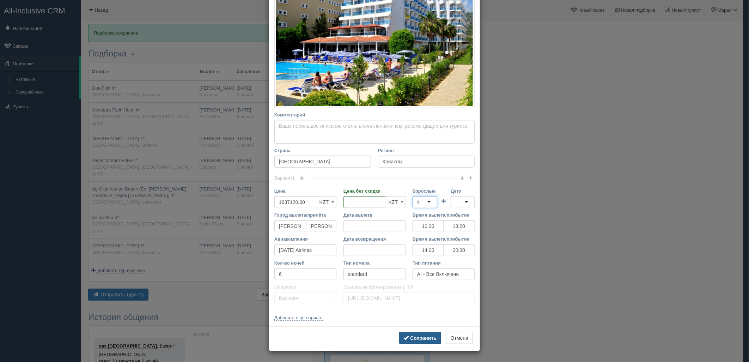
click at [424, 339] on b "Сохранить" at bounding box center [423, 338] width 26 height 6
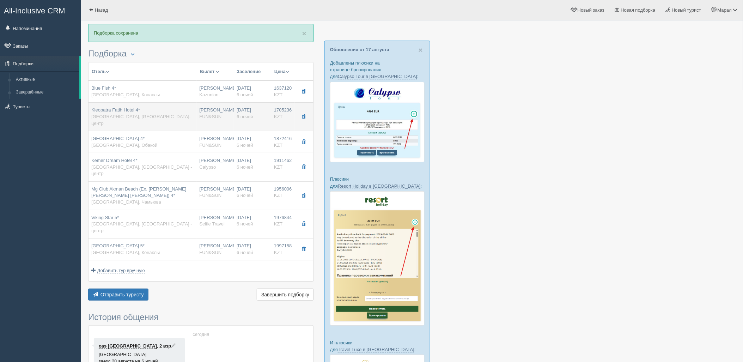
click at [213, 115] on span "FUN&SUN" at bounding box center [211, 116] width 22 height 5
type input "Kleopatra Fatih Hotel 4*"
type input "https://tophotels.ru/hotel/al33603"
type input "Алания-центр"
type input "1705236.00"
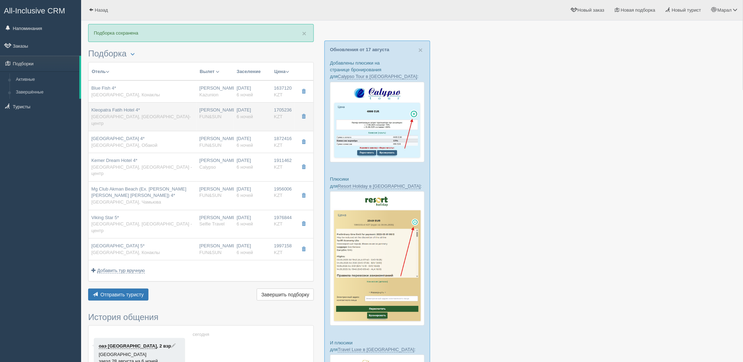
type input "852618.00"
type input "07:50"
type input "11:35"
type input "Turkish Airlines"
type input "23:40"
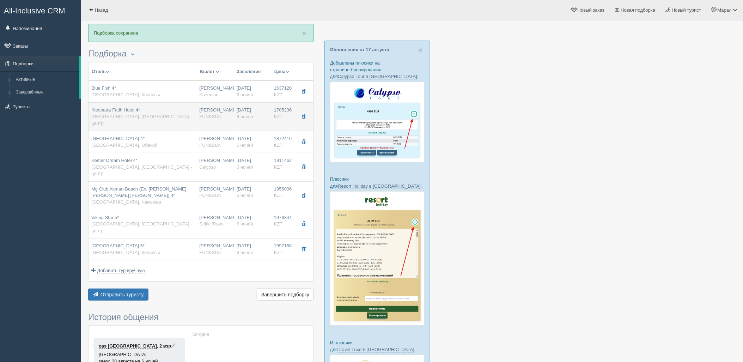
type input "06:45"
type input "FUN&SUN"
type input "https://tourvisor.ru/countries#!/hotel=fatih-hotel"
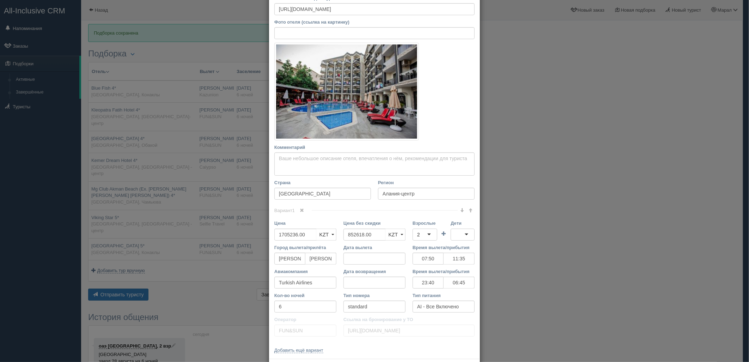
scroll to position [98, 0]
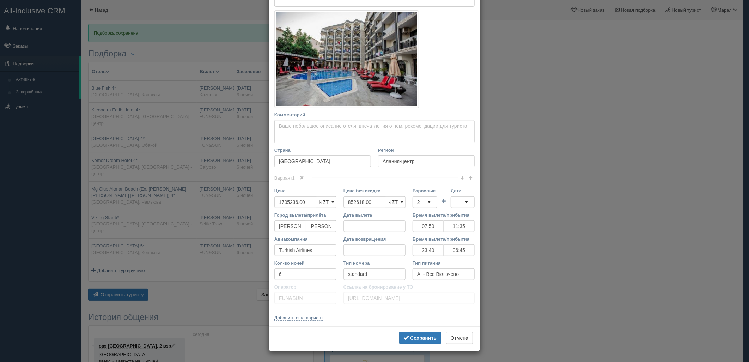
click at [417, 200] on div "2" at bounding box center [418, 202] width 3 height 7
drag, startPoint x: 379, startPoint y: 202, endPoint x: 306, endPoint y: 209, distance: 73.6
click at [312, 201] on div "Цена 1705236.00 KZT USD EUR KZT KZT USD EUR Цена без скидки 852618.00 KZT USD E…" at bounding box center [374, 199] width 207 height 24
click at [418, 341] on button "Сохранить" at bounding box center [420, 338] width 42 height 12
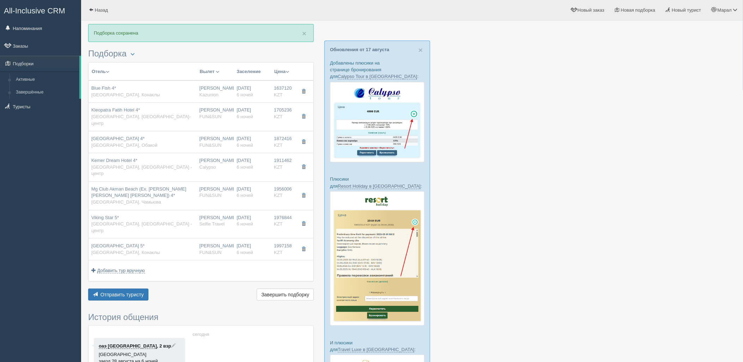
click at [206, 142] on span "FUN&SUN" at bounding box center [211, 144] width 22 height 5
type input "Monte Carlo Hotel 4*"
type input "https://tophotels.ru/hotel/al13432"
type input "Обакой"
type input "1872416.00"
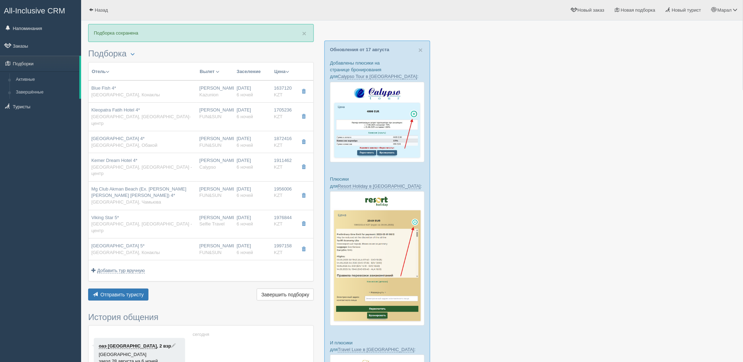
type input "936208.00"
type input "07:50"
type input "11:35"
type input "23:40"
type input "06:45"
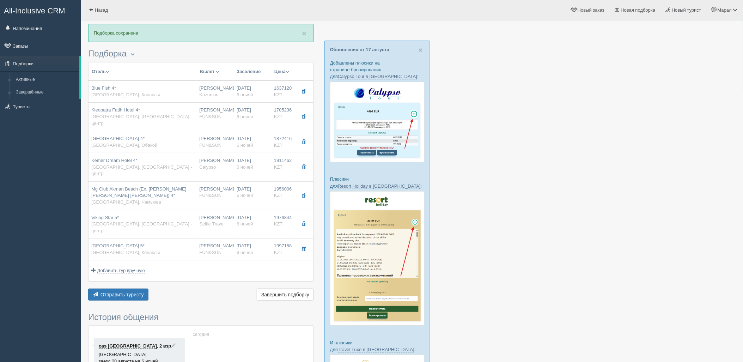
type input "main building standard"
type input "https://tourvisor.ru/countries#!/hotel=monte-carlo-hotel"
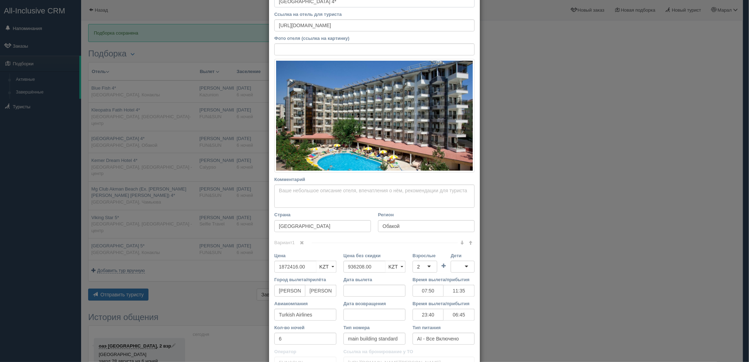
scroll to position [98, 0]
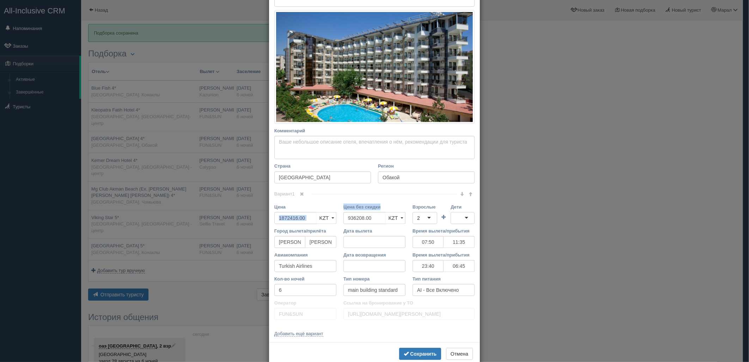
drag, startPoint x: 377, startPoint y: 204, endPoint x: 330, endPoint y: 206, distance: 46.9
click at [328, 204] on div "Цена 1872416.00 KZT USD EUR KZT KZT USD EUR Цена без скидки 936208.00 KZT USD E…" at bounding box center [374, 215] width 207 height 24
drag, startPoint x: 352, startPoint y: 219, endPoint x: 401, endPoint y: 226, distance: 49.1
click at [332, 220] on div "Цена 1872416.00 KZT USD EUR KZT KZT USD EUR Цена без скидки 936208.00 KZT USD E…" at bounding box center [374, 215] width 207 height 24
click at [424, 217] on div "2" at bounding box center [425, 218] width 25 height 12
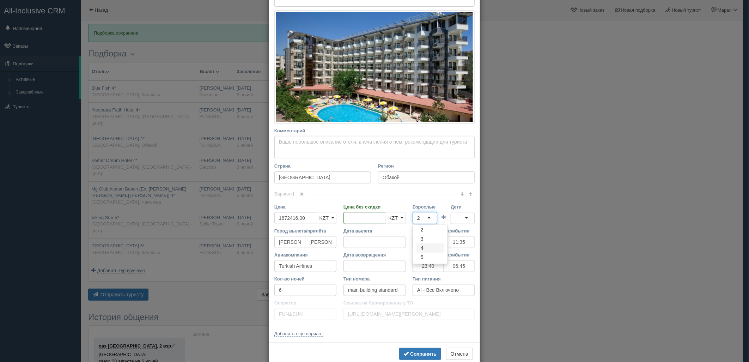
scroll to position [0, 0]
click at [428, 348] on button "Сохранить" at bounding box center [420, 354] width 42 height 12
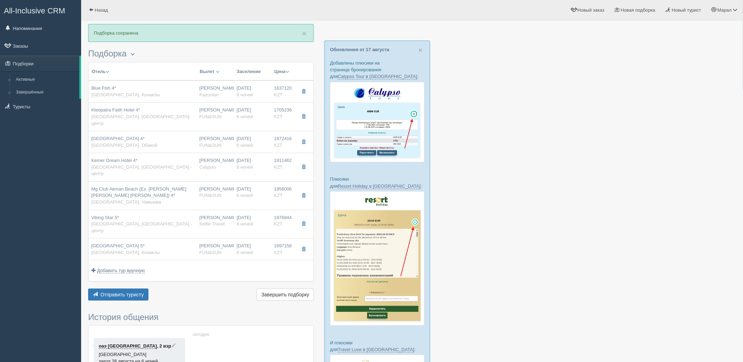
click at [206, 164] on span "Calypso" at bounding box center [208, 166] width 17 height 5
type input "Kemer Dream Hotel 4*"
type input "https://www.booking.com/hotel/tr/kemer-dream.ru.html?msockid=3b91f9d835396e6203…"
type input "Кемер - центр"
type input "1911462.00"
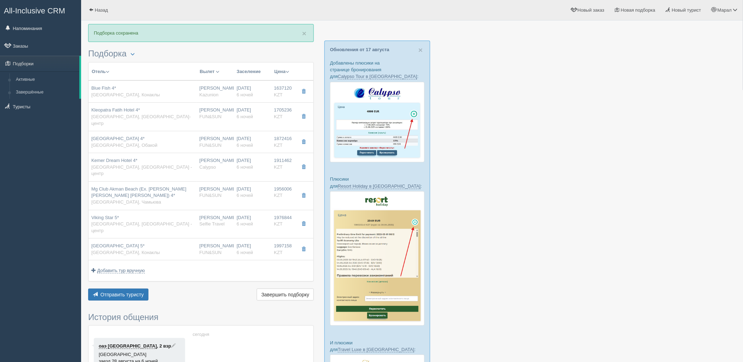
type input "955731.00"
type input "10:20"
type input "13:20"
type input "[DATE] Airlines"
type input "12:30"
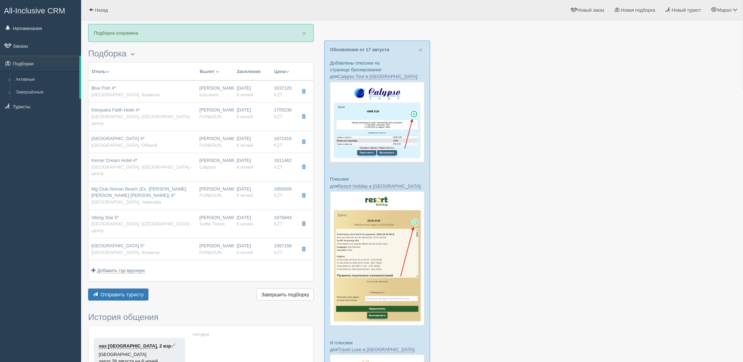
type input "19:00"
type input "standard"
type input "Calypso"
type input "https://tourvisor.ru/countries#!/hotel=kemer-dream-hotel"
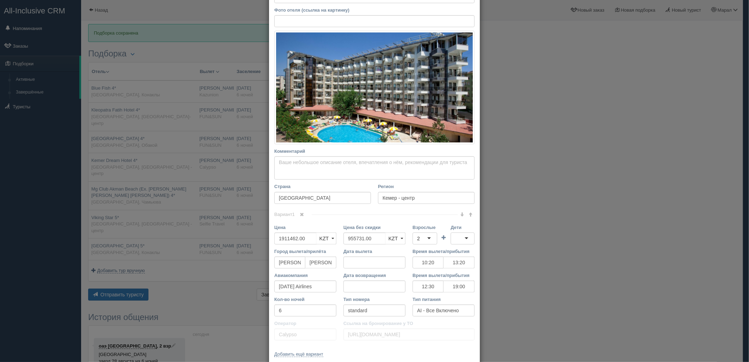
scroll to position [78, 0]
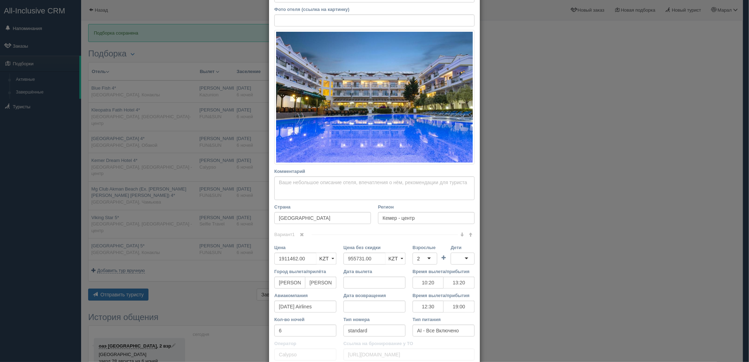
drag, startPoint x: 376, startPoint y: 245, endPoint x: 357, endPoint y: 239, distance: 20.3
click at [357, 239] on div "Вариант 1 Цена 1911462.00 KZT USD EUR KZT KZT USD EUR" at bounding box center [374, 299] width 200 height 130
click at [377, 258] on input "955731.00" at bounding box center [364, 258] width 42 height 12
drag, startPoint x: 377, startPoint y: 258, endPoint x: 321, endPoint y: 262, distance: 56.2
click at [321, 262] on div "Цена 1911462.00 KZT USD EUR KZT KZT USD EUR Цена без скидки 955731.00 KZT USD E…" at bounding box center [374, 256] width 207 height 24
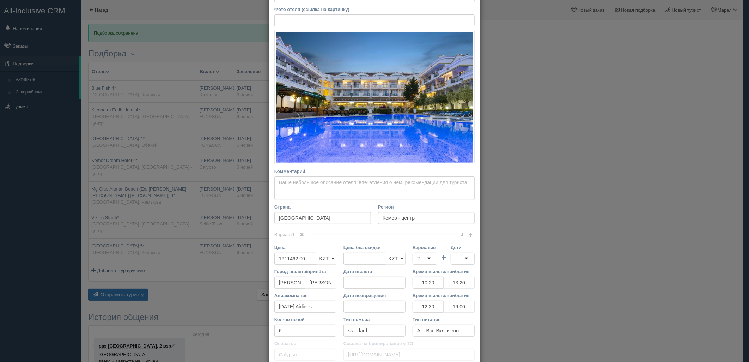
click at [420, 260] on div "2" at bounding box center [425, 258] width 25 height 12
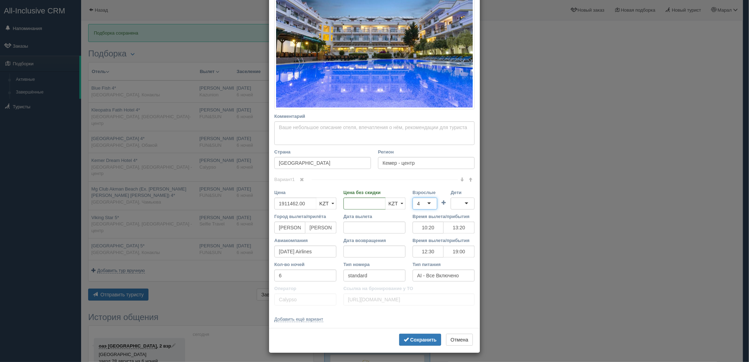
scroll to position [135, 0]
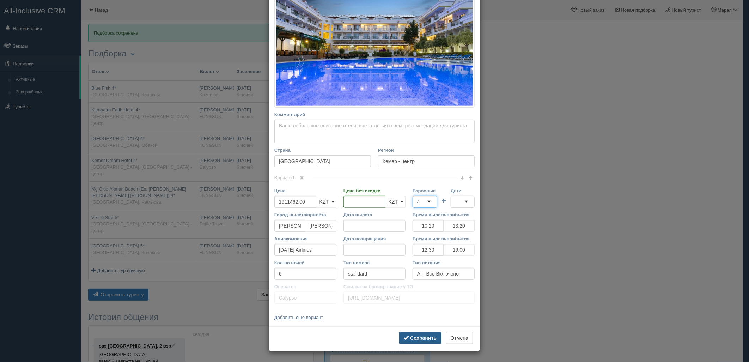
click at [421, 334] on button "Сохранить" at bounding box center [420, 338] width 42 height 12
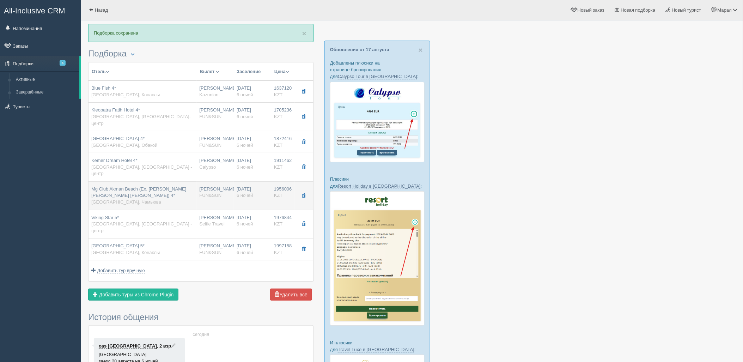
click at [174, 186] on div "Mg Club Akman Beach (Ex. Giardino Segreto Della Regina) 4* Турция, Чамьюва" at bounding box center [142, 196] width 103 height 20
type input "Mg Club Akman Beach (Ex. Giardino Segreto Della Regina) 4*"
type input "https://tophotels.ru/hotel/al17596"
type input "Чамьюва"
type input "1956006.00"
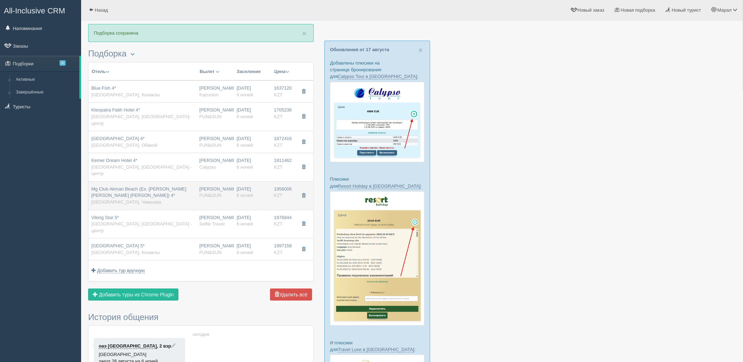
type input "978003.00"
type input "07:50"
type input "11:35"
type input "Turkish Airlines"
type input "23:40"
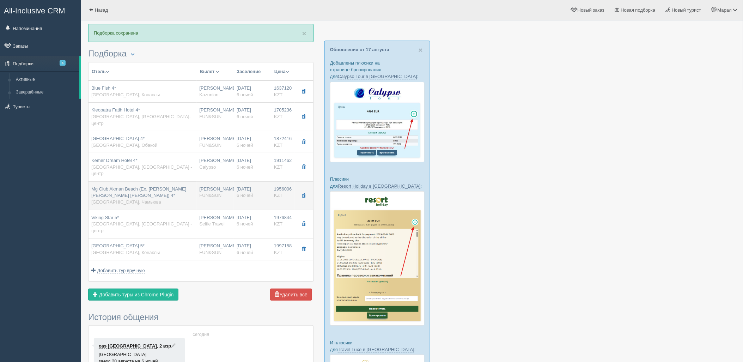
type input "06:45"
type input "FUN&SUN"
type input "https://tourvisor.ru/countries#!/hotel=halduns-hotel"
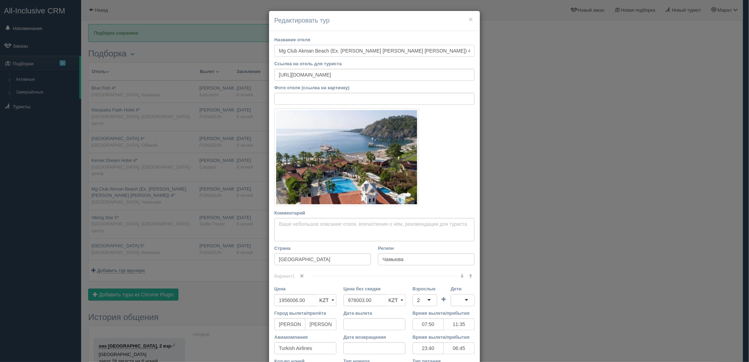
scroll to position [98, 0]
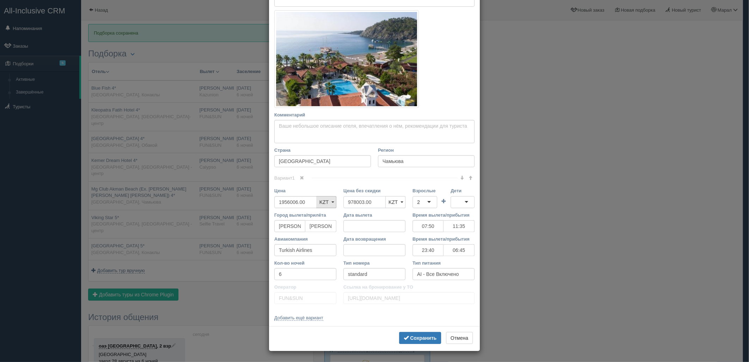
drag, startPoint x: 379, startPoint y: 202, endPoint x: 326, endPoint y: 202, distance: 53.3
click at [326, 202] on div "Цена 1956006.00 KZT USD EUR KZT KZT USD EUR Цена без скидки 978003.00 KZT USD E…" at bounding box center [374, 199] width 207 height 24
click at [425, 202] on div "2" at bounding box center [425, 202] width 25 height 12
drag, startPoint x: 424, startPoint y: 334, endPoint x: 262, endPoint y: 213, distance: 201.8
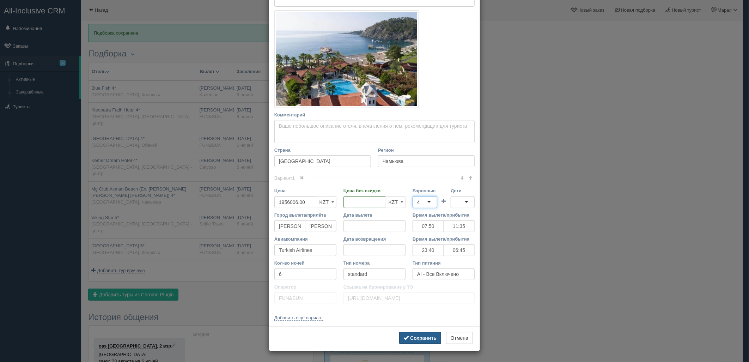
click at [424, 334] on button "Сохранить" at bounding box center [420, 338] width 42 height 12
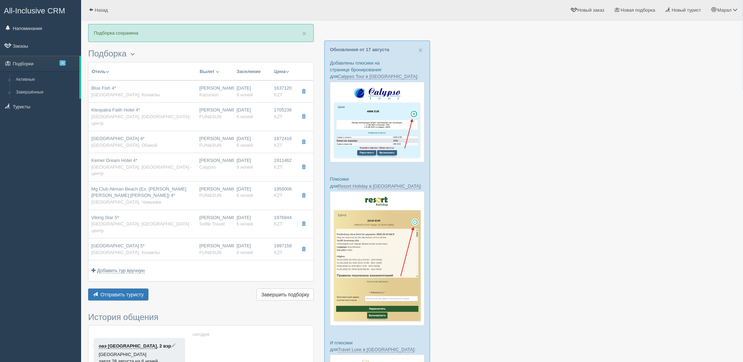
click at [173, 157] on div "Kemer Dream Hotel 4* Турция, Кемер - центр" at bounding box center [142, 167] width 103 height 20
type input "Kemer Dream Hotel 4*"
type input "https://www.booking.com/hotel/tr/kemer-dream.ru.html?msockid=3b91f9d835396e6203…"
type input "Кемер - центр"
type input "1911462.00"
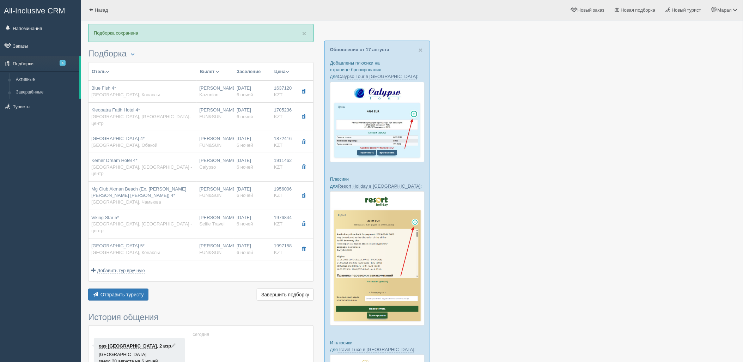
type input "10:20"
type input "13:20"
type input "[DATE] Airlines"
type input "12:30"
type input "19:00"
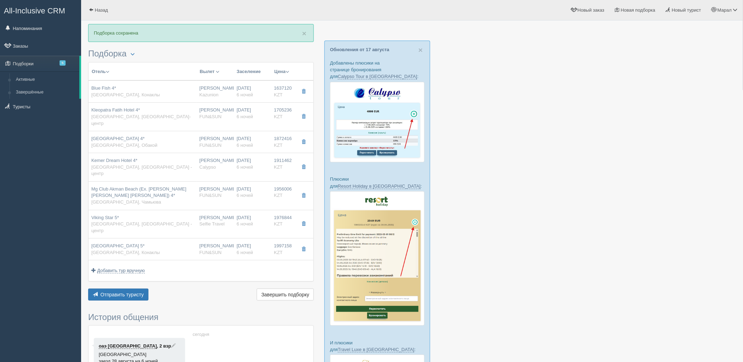
type input "Calypso"
type input "https://tourvisor.ru/countries#!/hotel=kemer-dream-hotel"
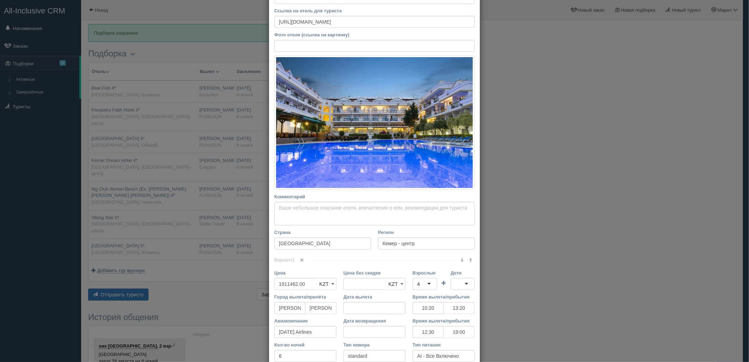
scroll to position [135, 0]
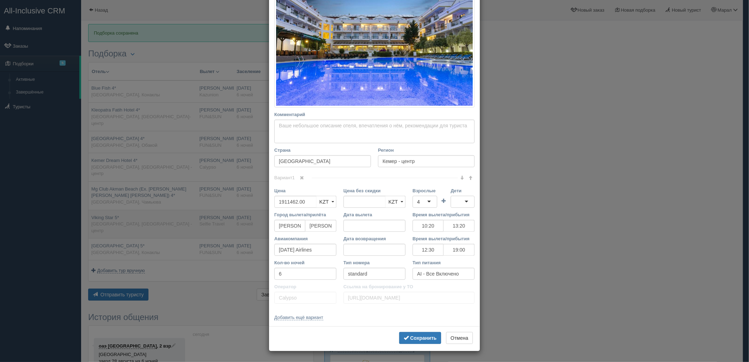
click at [175, 209] on div "× Редактировать тур Название отеля Kemer Dream Hotel 4* Ссылка на отель для тур…" at bounding box center [374, 181] width 749 height 362
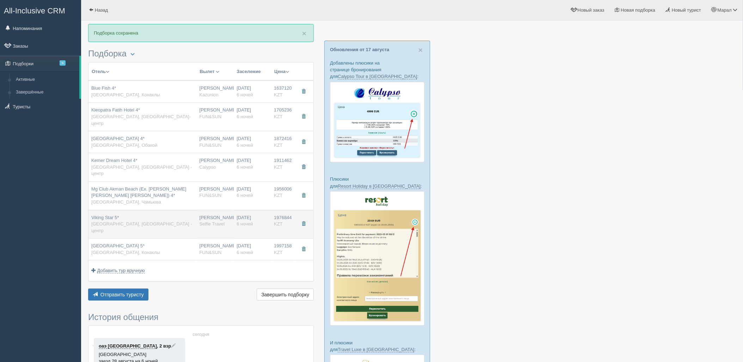
click at [165, 214] on div "Viking Star 5* Турция, Кемер - центр" at bounding box center [142, 224] width 103 height 20
type input "Viking Star 5*"
type input "https://tophotels.ru/hotel/al25054"
type textarea "вторая береговая,700м до пляжа и в центре Кемера"
type input "1976844.00"
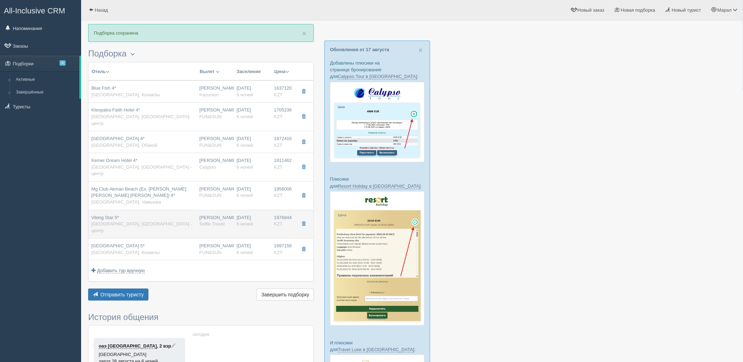
type input "988422.00"
type input "06:05"
type input "09:05"
type input "13:00"
type input "19:30"
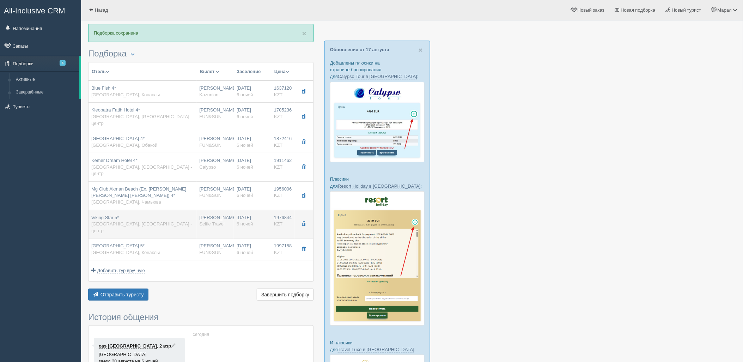
type input "Selfie Travel"
type input "https://tourvisor.ru/countries#!/hotel=viking-star"
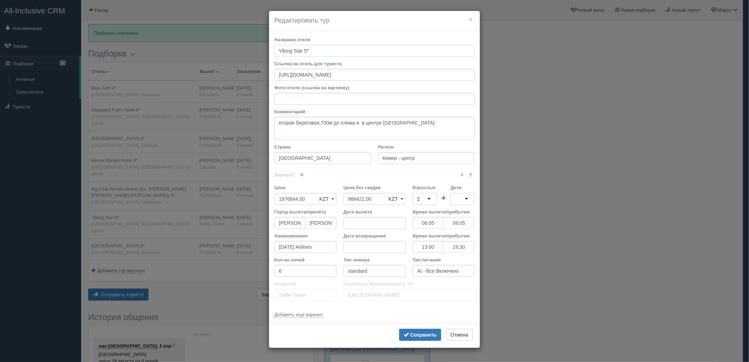
scroll to position [0, 0]
click at [324, 196] on div "Цена 1976844.00 KZT USD EUR KZT KZT USD EUR Цена без скидки 988422.00 KZT USD E…" at bounding box center [374, 196] width 207 height 24
drag, startPoint x: 432, startPoint y: 202, endPoint x: 426, endPoint y: 202, distance: 6.0
click at [429, 201] on div "2" at bounding box center [425, 199] width 25 height 12
click at [427, 334] on b "Сохранить" at bounding box center [423, 335] width 26 height 6
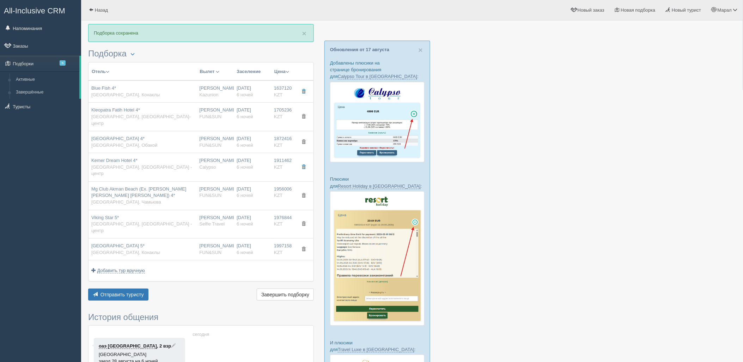
click at [180, 243] on div "Mc Beach Resort 5* Турция, Конаклы" at bounding box center [142, 249] width 103 height 13
type input "Mc Beach Resort 5*"
type input "https://tophotels.ru/hotel/al2364"
type textarea "Отель расположен в п. Конаклы, в 10 км от центра Алании. Построен в 1992 году, …"
type input "Конаклы"
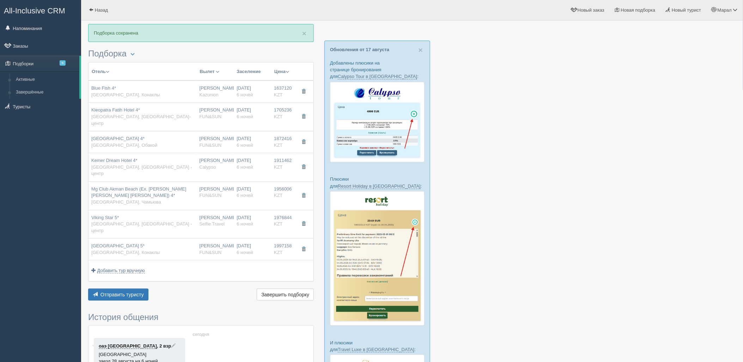
type input "1997158.00"
type input "998579.00"
type input "07:50"
type input "11:35"
type input "Turkish Airlines"
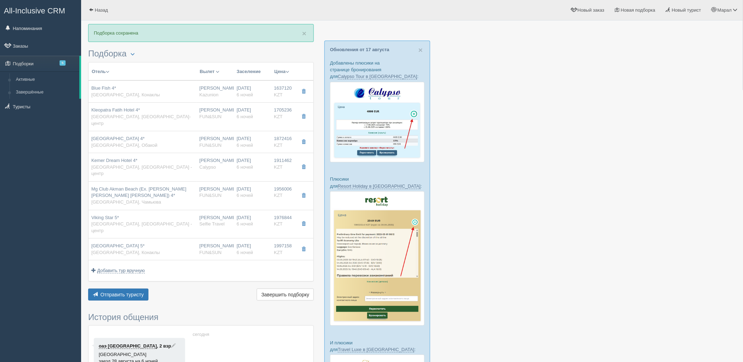
type input "23:40"
type input "06:45"
type input "standard side sea view"
type input "UAI - Ультра Все Включено"
type input "FUN&SUN"
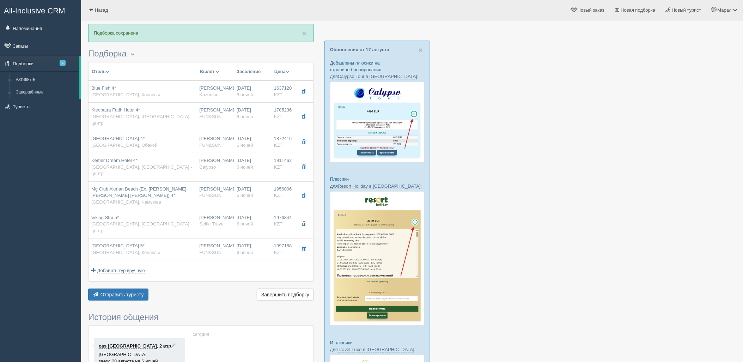
type input "https://tourvisor.ru/countries#!/hotel=serapsu-beach-resort"
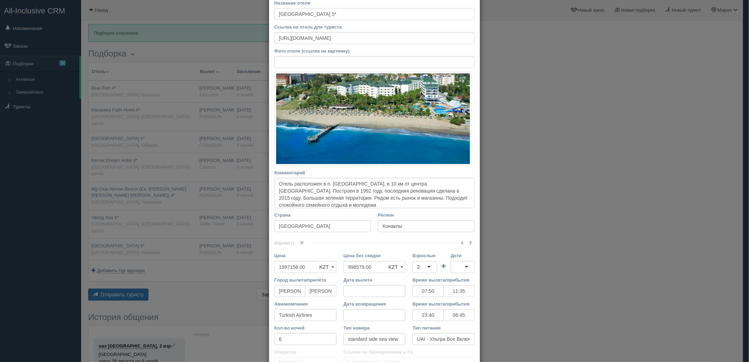
scroll to position [102, 0]
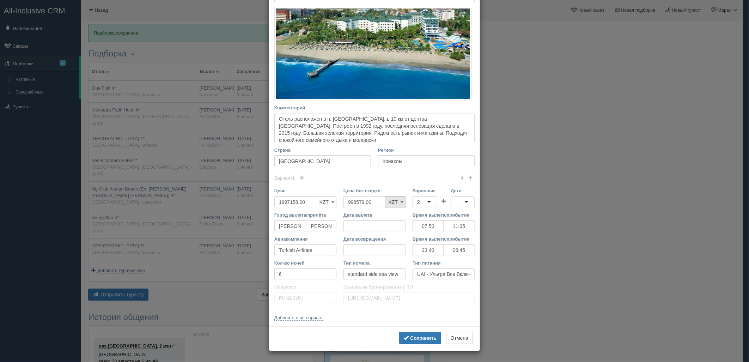
drag, startPoint x: 374, startPoint y: 202, endPoint x: 383, endPoint y: 207, distance: 9.5
click at [330, 201] on div "Цена 1997158.00 KZT USD EUR KZT KZT USD EUR Цена без скидки 998579.00 KZT USD E…" at bounding box center [374, 199] width 207 height 24
click at [427, 203] on div "2" at bounding box center [425, 202] width 25 height 12
drag, startPoint x: 425, startPoint y: 237, endPoint x: 422, endPoint y: 232, distance: 5.7
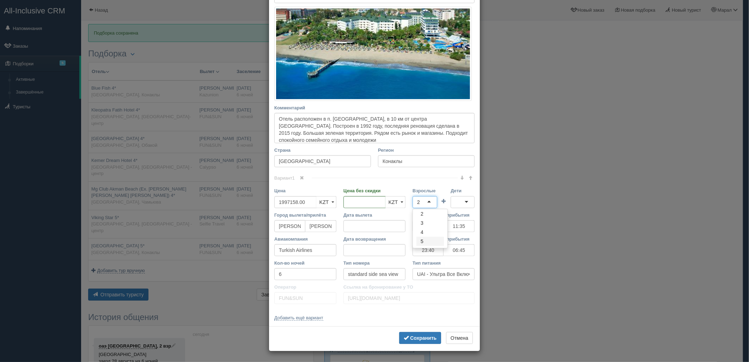
scroll to position [0, 0]
click at [421, 202] on div "5" at bounding box center [425, 202] width 25 height 12
drag, startPoint x: 426, startPoint y: 339, endPoint x: 422, endPoint y: 337, distance: 4.5
click at [426, 339] on b "Сохранить" at bounding box center [423, 338] width 26 height 6
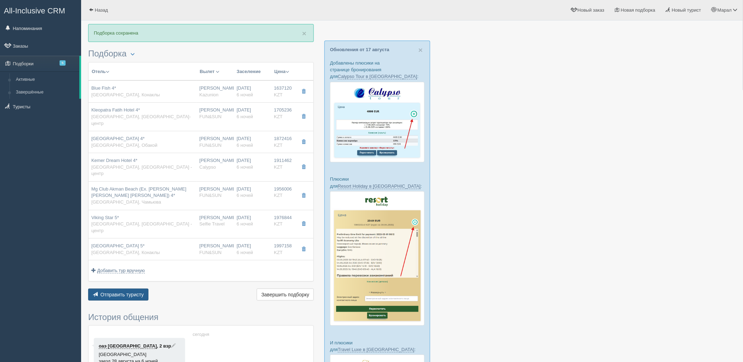
click at [132, 292] on span "Отправить туристу" at bounding box center [121, 295] width 43 height 6
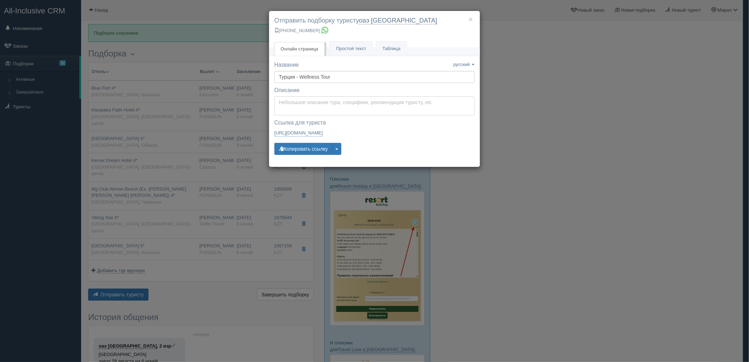
type textarea "Здравствуйте! Ниже представлены варианты туров для Вас. Для просмотра описания …"
click at [316, 103] on textarea "Здравствуйте! Ниже представлены варианты туров для Вас. Для просмотра описания …" at bounding box center [374, 105] width 200 height 19
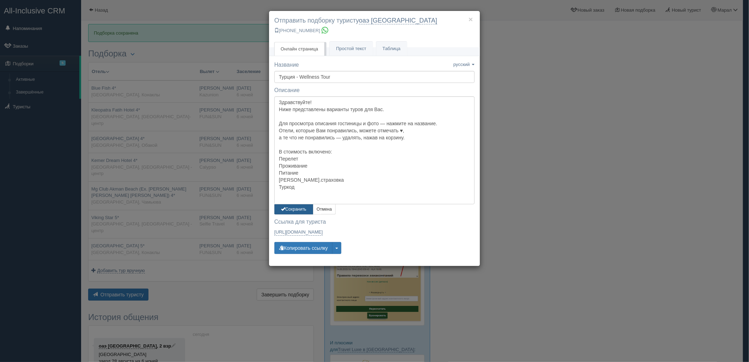
click at [291, 210] on button "Сохранить" at bounding box center [293, 209] width 39 height 10
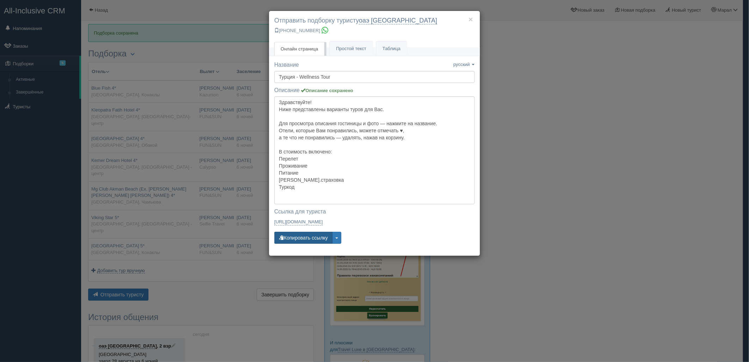
click at [289, 239] on button "Копировать ссылку" at bounding box center [303, 238] width 58 height 12
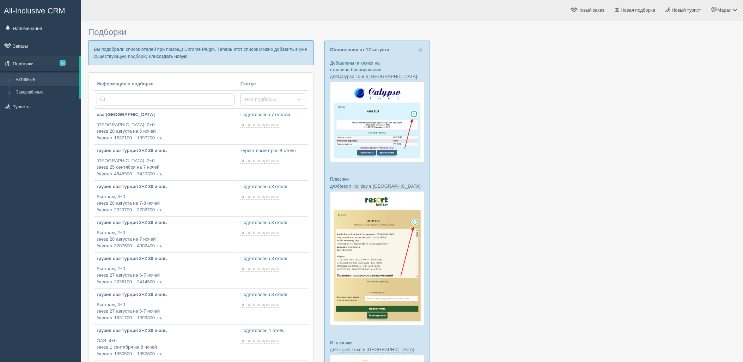
click at [177, 57] on link "создать новую" at bounding box center [172, 57] width 31 height 6
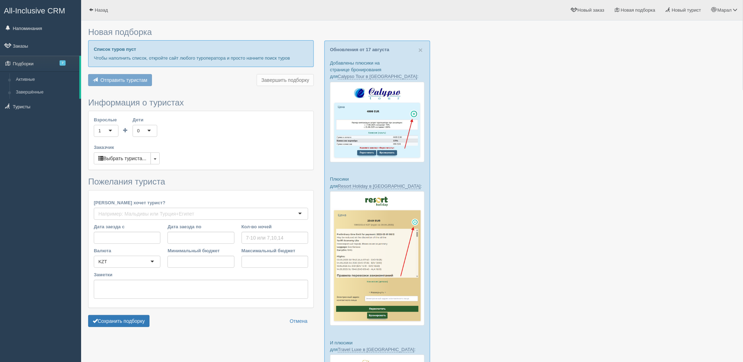
type input "6-7"
type input "1074300"
type input "1559000"
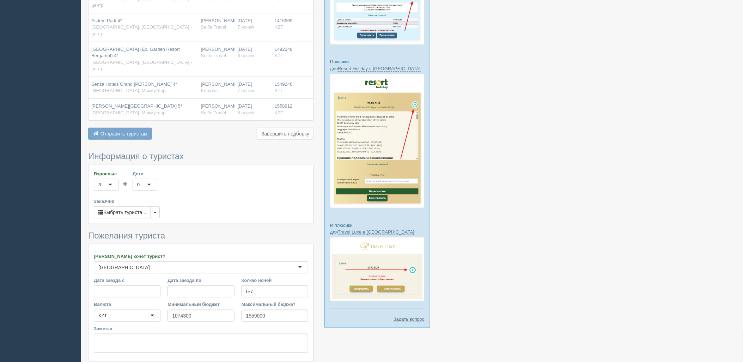
scroll to position [153, 0]
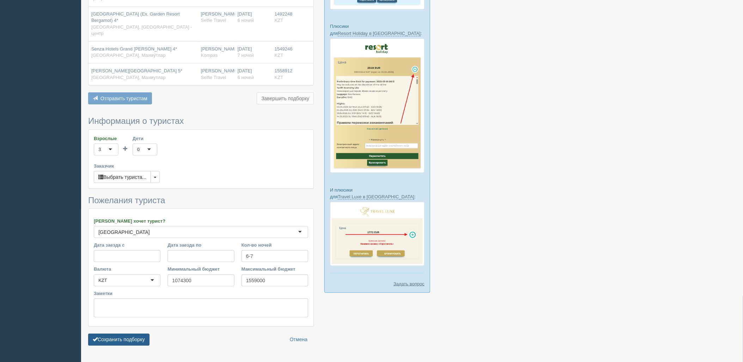
click at [128, 334] on button "Сохранить подборку" at bounding box center [118, 340] width 61 height 12
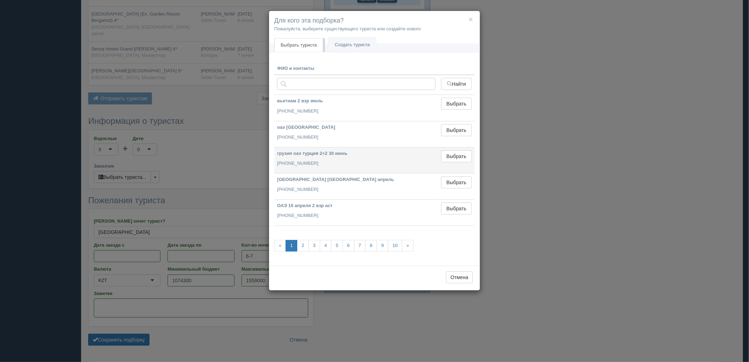
click at [455, 173] on td "Выбрать Выбран" at bounding box center [456, 160] width 36 height 26
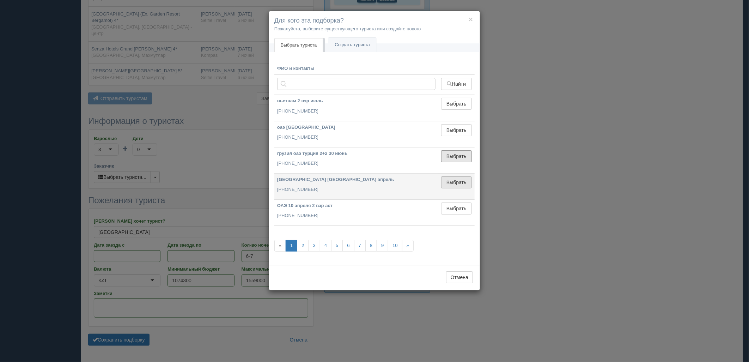
click at [456, 160] on button "Выбрать" at bounding box center [456, 156] width 31 height 12
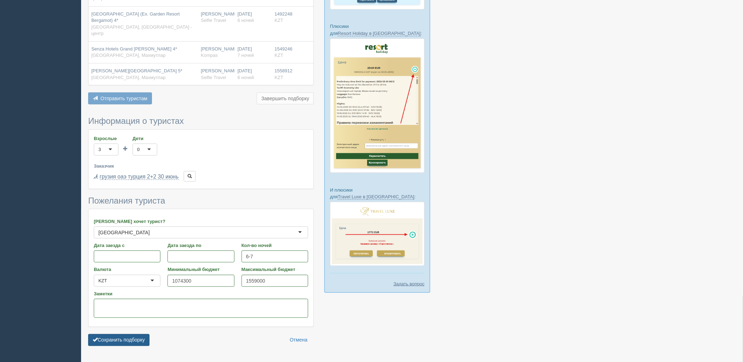
click at [135, 334] on button "Сохранить подборку" at bounding box center [118, 340] width 61 height 12
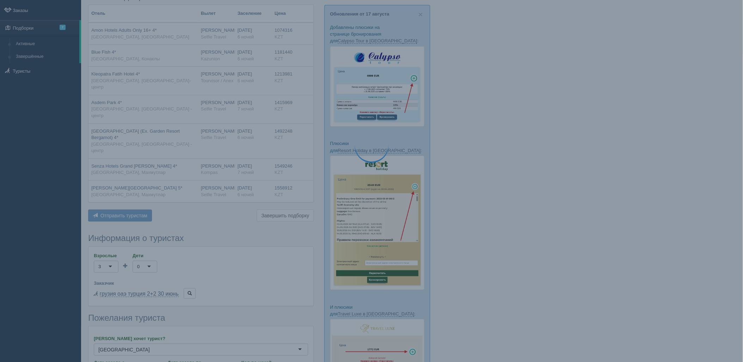
scroll to position [35, 0]
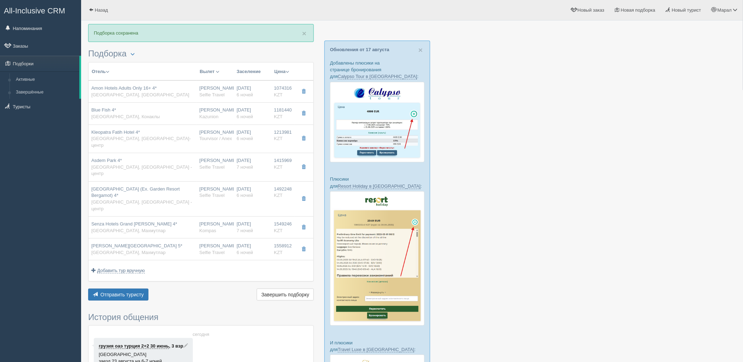
click at [640, 143] on div at bounding box center [412, 243] width 648 height 439
drag, startPoint x: 134, startPoint y: 96, endPoint x: 138, endPoint y: 99, distance: 4.7
click at [134, 96] on div "Amon Hotels Adults Only 16+ 4* [GEOGRAPHIC_DATA], [GEOGRAPHIC_DATA]" at bounding box center [140, 91] width 98 height 13
type input "Amon Hotels Adults Only 16+ 4*"
type input "[URL][DOMAIN_NAME]"
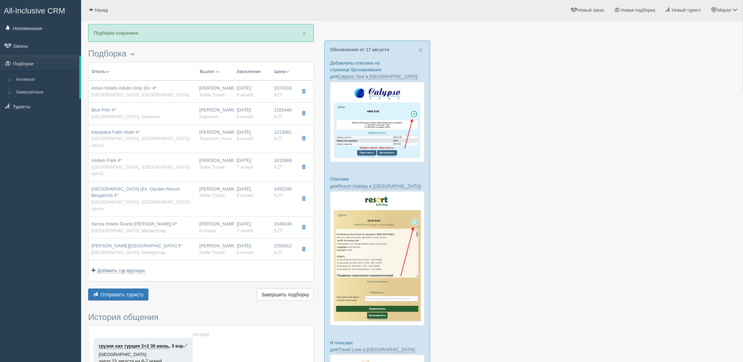
type input "[GEOGRAPHIC_DATA]"
type input "Кадрие"
type input "1074316.00"
type input "[PERSON_NAME]"
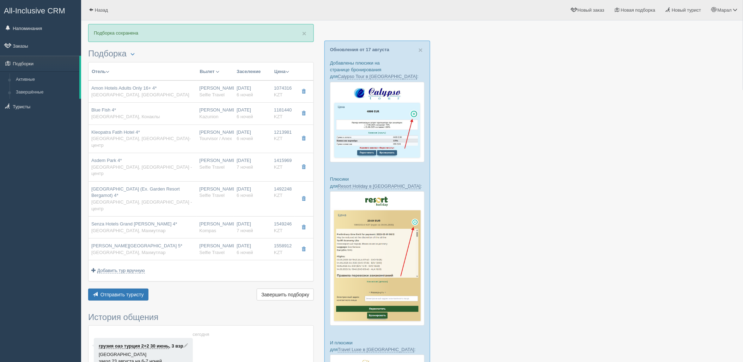
type input "06:05"
type input "09:05"
type input "[DATE] Airlines"
type input "13:00"
type input "19:30"
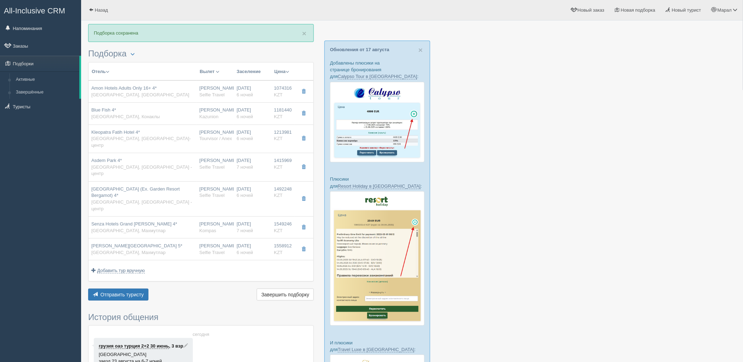
type input "6"
type input "[DEMOGRAPHIC_DATA]"
type input "UAI - Ультра Все Включено"
type input "Selfie Travel"
type input "[URL][DOMAIN_NAME]"
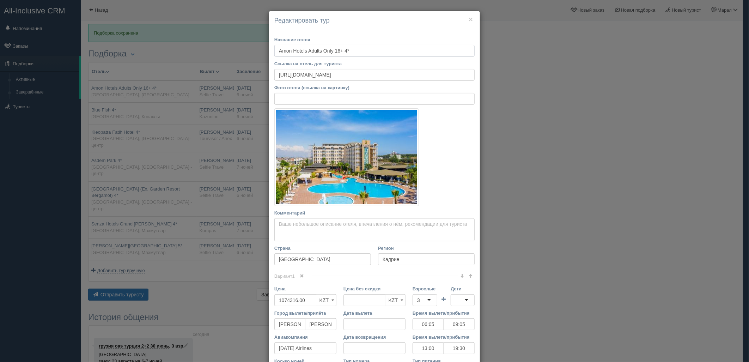
scroll to position [4, 0]
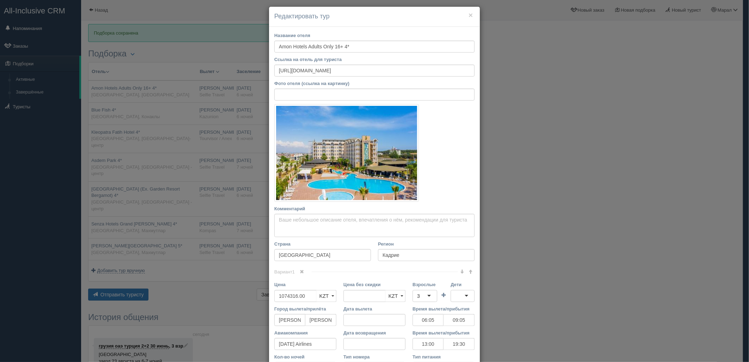
click at [165, 237] on div "× Редактировать тур Название отеля Amon Hotels Adults Only 16+ 4* Ссылка на оте…" at bounding box center [374, 181] width 749 height 362
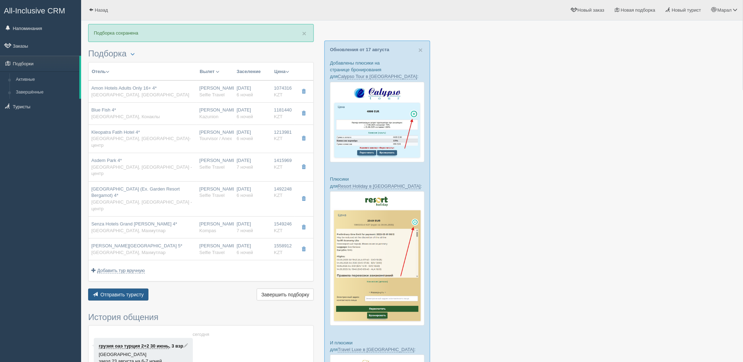
click at [134, 288] on button "Отправить туристу Отправить" at bounding box center [118, 294] width 60 height 12
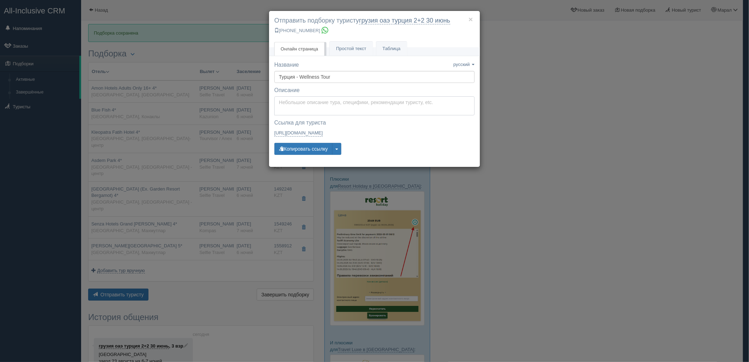
type textarea "Здравствуйте! Ниже представлены варианты туров для Вас. Для просмотра описания …"
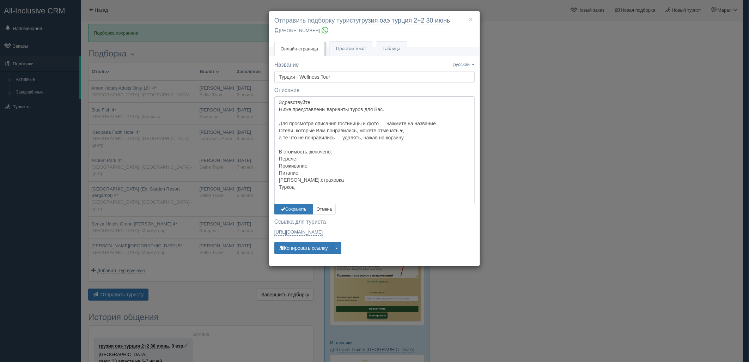
click at [300, 102] on textarea "Здравствуйте! Ниже представлены варианты туров для Вас. Для просмотра описания …" at bounding box center [374, 150] width 200 height 108
click at [293, 211] on button "Сохранить" at bounding box center [293, 209] width 39 height 10
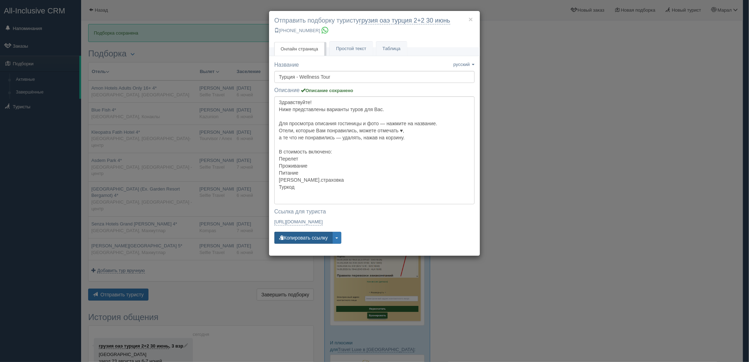
click at [297, 236] on button "Копировать ссылку" at bounding box center [303, 238] width 58 height 12
